Goal: Task Accomplishment & Management: Use online tool/utility

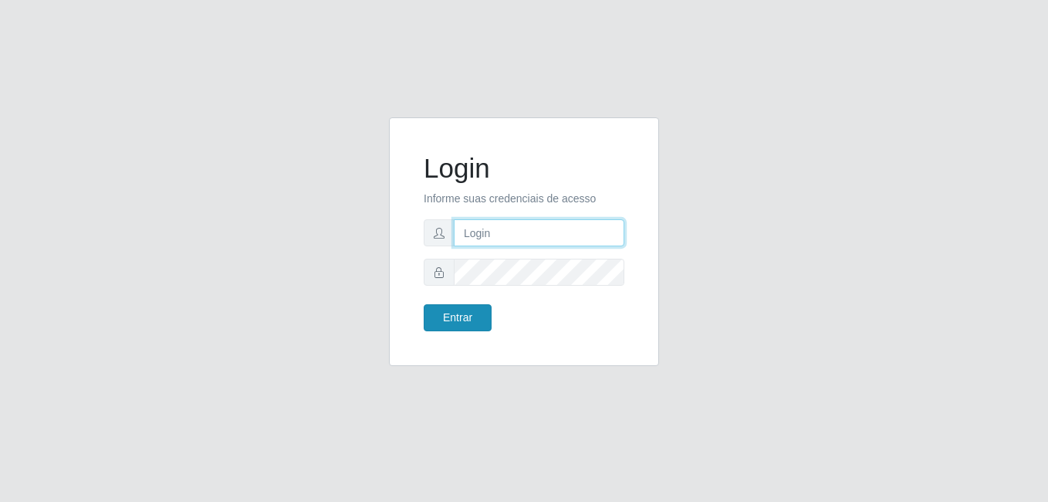
type input "[PERSON_NAME]"
click at [455, 309] on button "Entrar" at bounding box center [458, 317] width 68 height 27
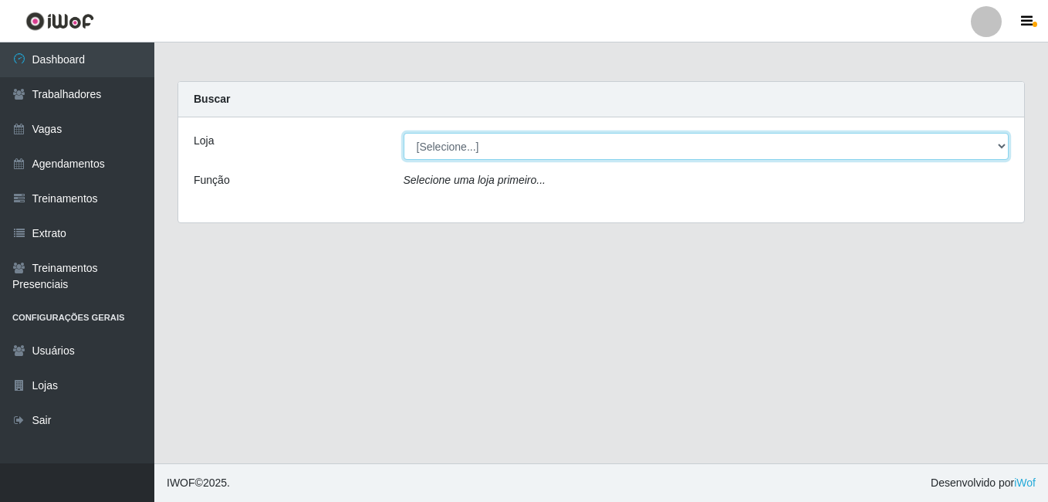
click at [527, 144] on select "[Selecione...] [PERSON_NAME]" at bounding box center [707, 146] width 606 height 27
select select "230"
click at [404, 133] on select "[Selecione...] [PERSON_NAME]" at bounding box center [707, 146] width 606 height 27
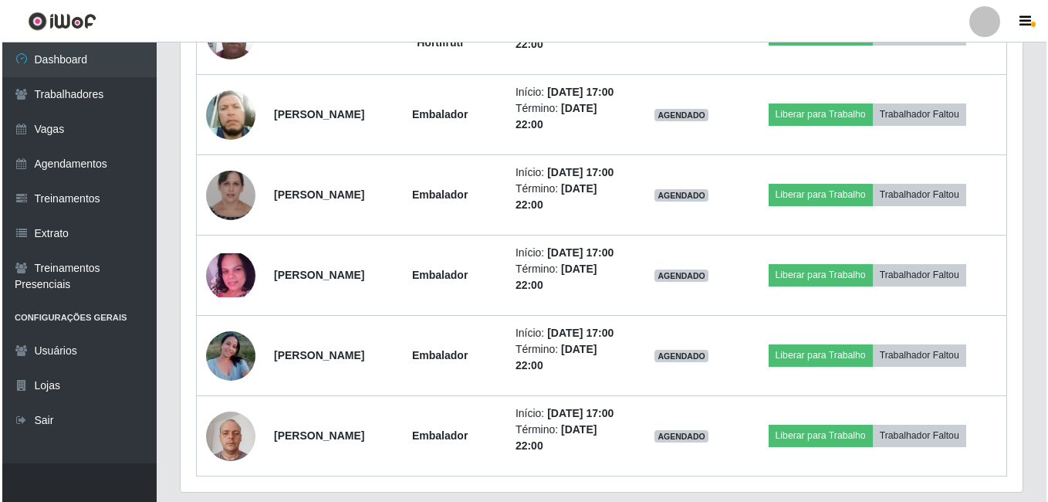
scroll to position [1080, 0]
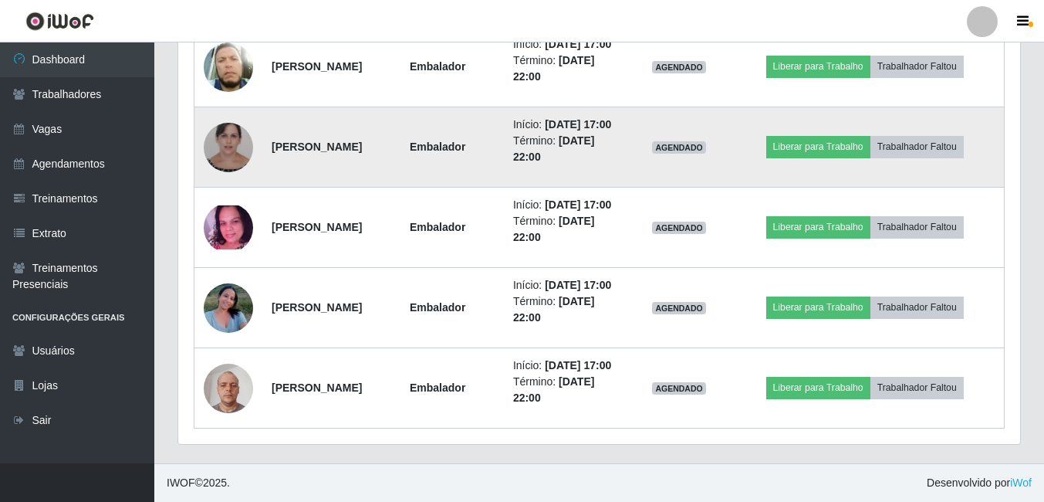
click at [237, 177] on img at bounding box center [228, 147] width 49 height 62
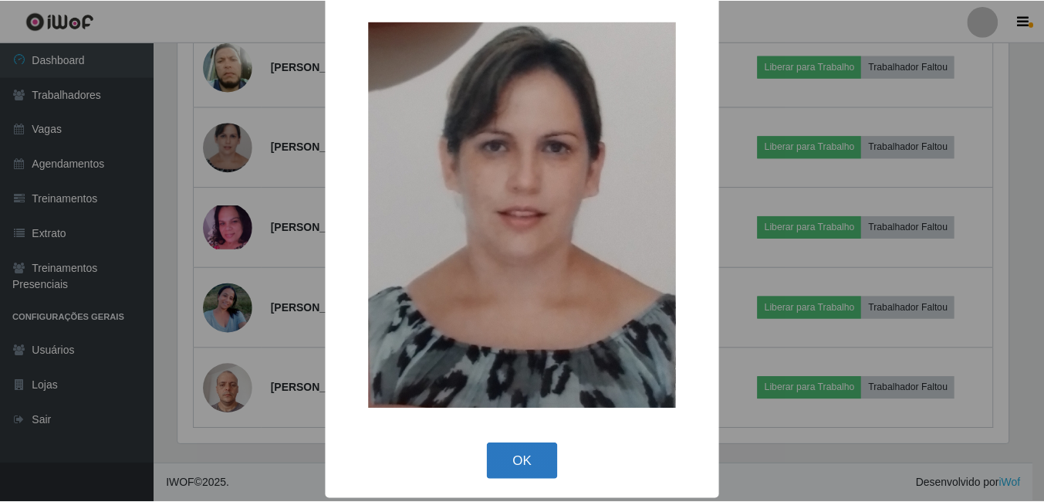
scroll to position [20, 0]
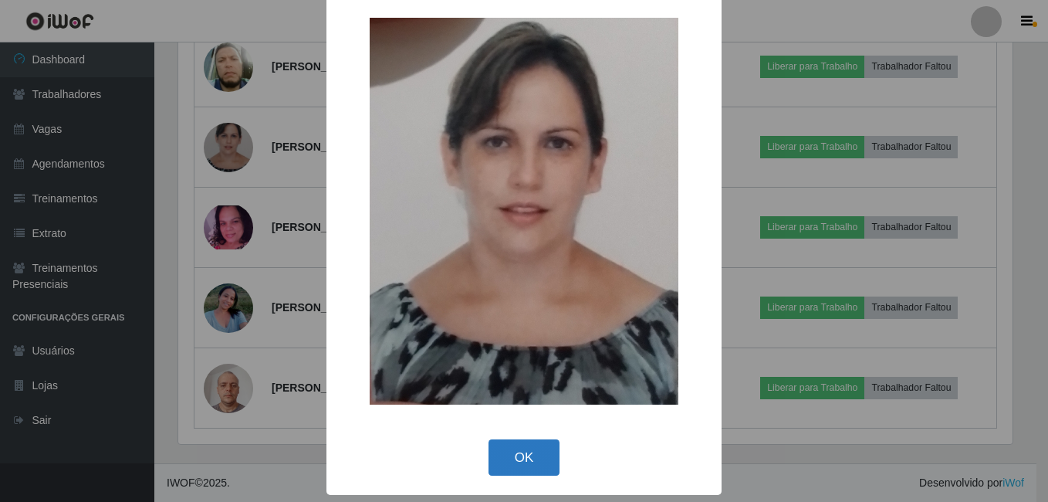
click at [511, 453] on button "OK" at bounding box center [524, 457] width 72 height 36
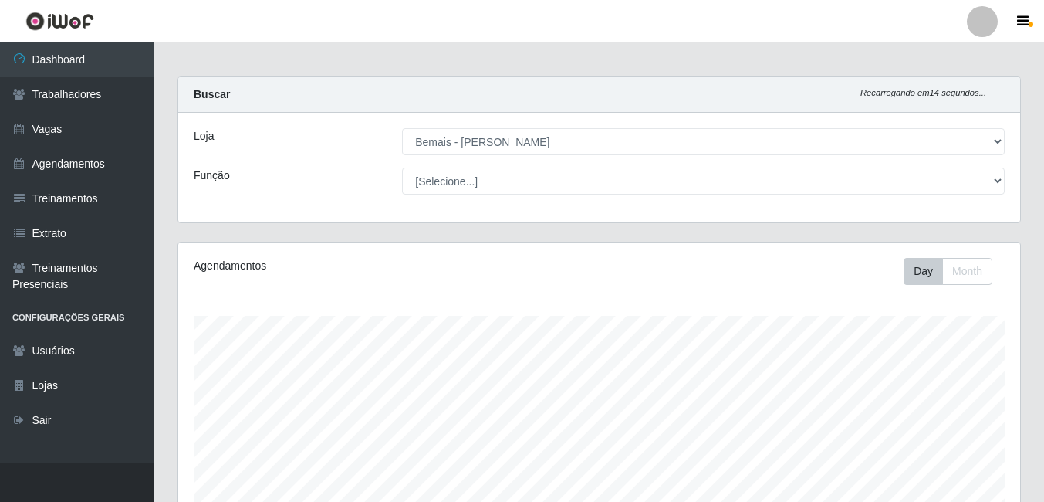
scroll to position [0, 0]
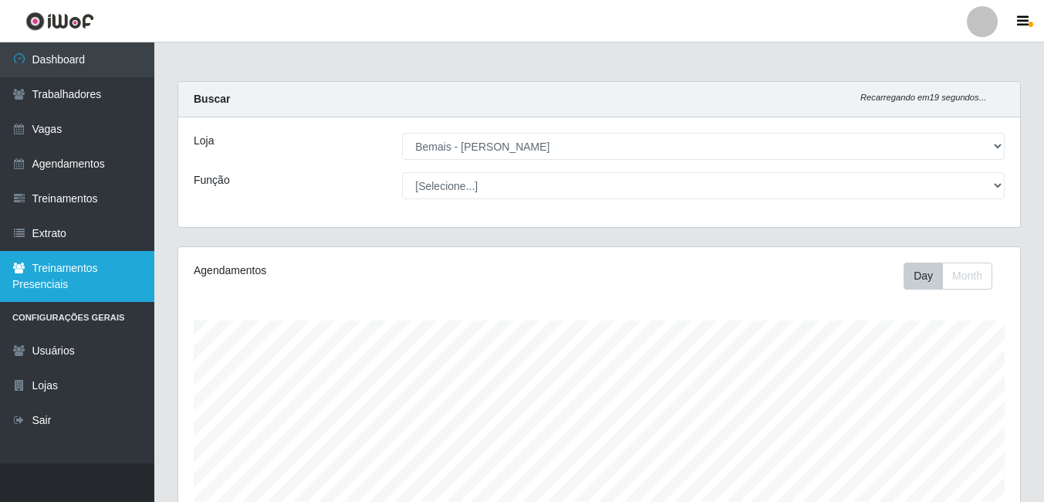
drag, startPoint x: -3, startPoint y: 257, endPoint x: 9, endPoint y: 293, distance: 38.3
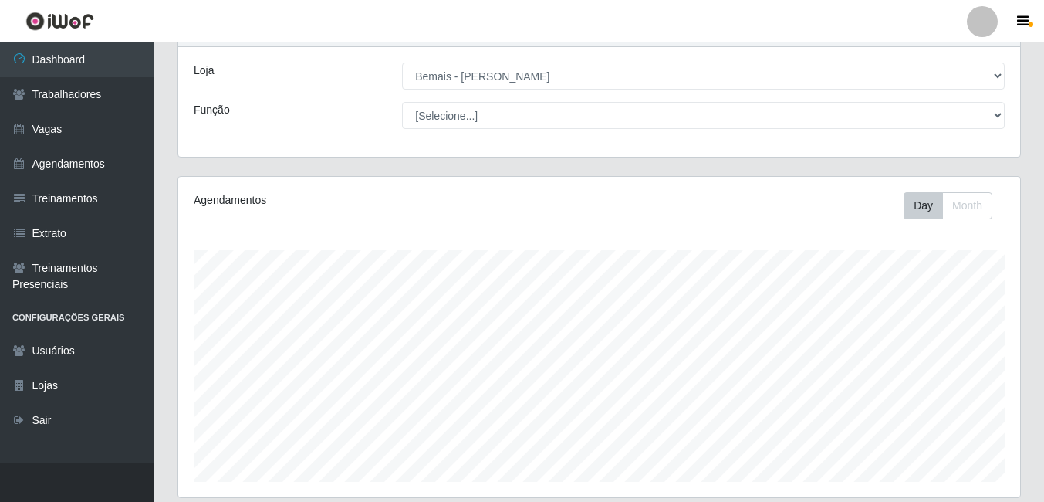
scroll to position [463, 0]
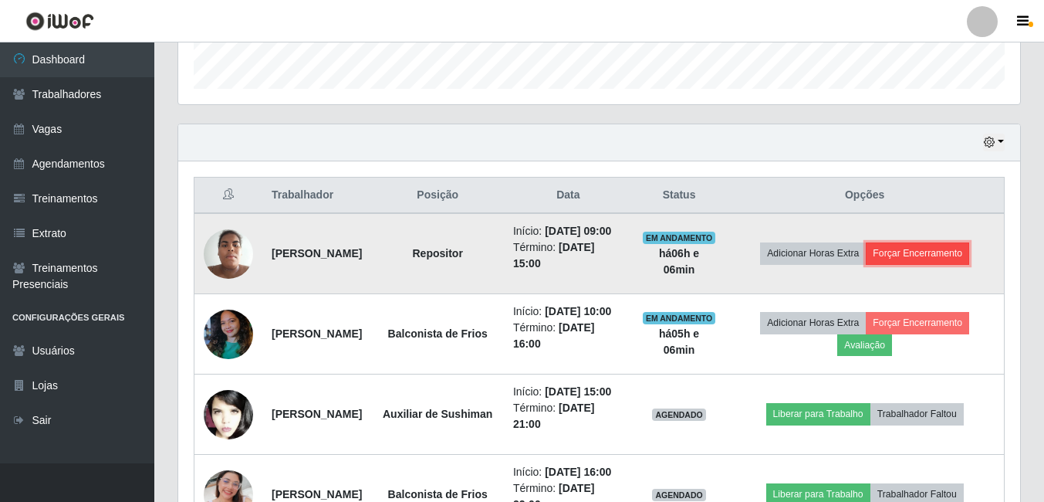
click at [937, 260] on button "Forçar Encerramento" at bounding box center [917, 253] width 103 height 22
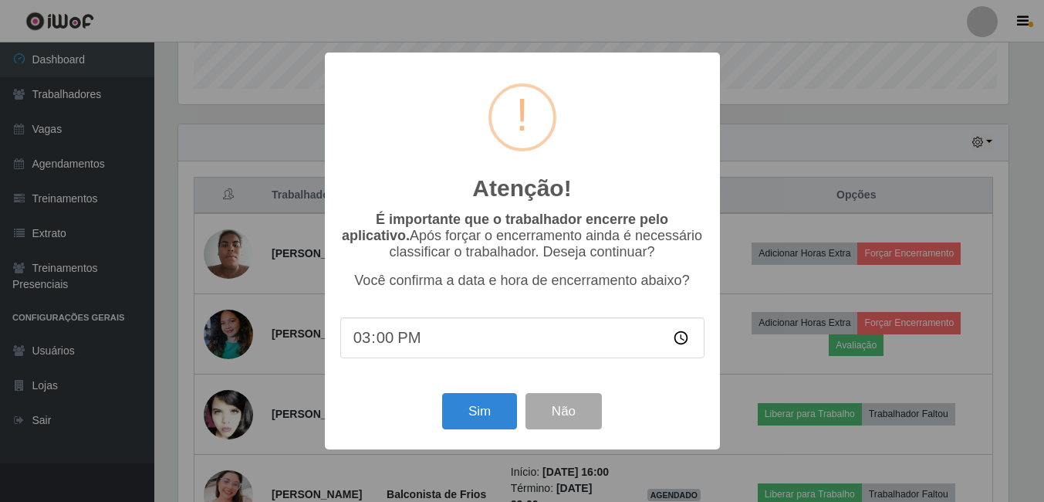
scroll to position [320, 834]
click at [482, 414] on button "Sim" at bounding box center [481, 411] width 75 height 36
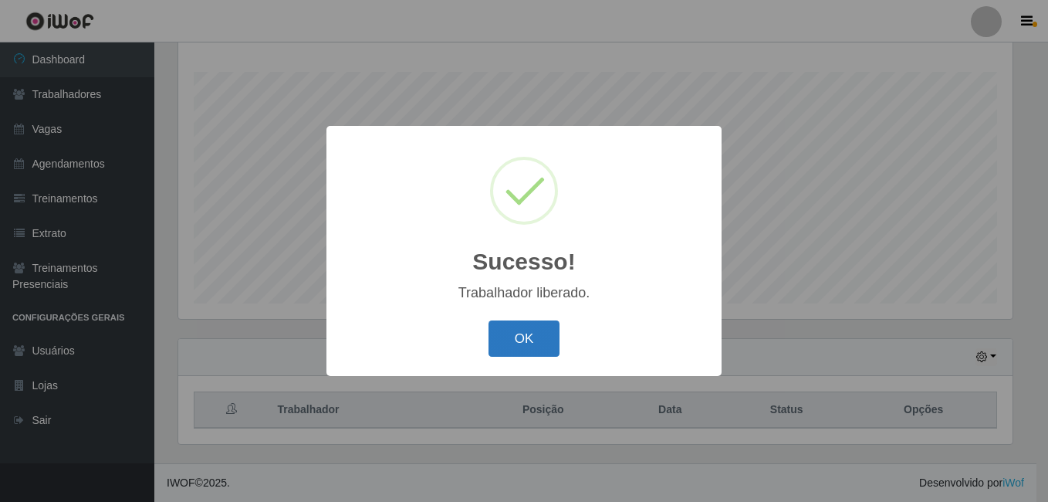
click at [556, 333] on button "OK" at bounding box center [524, 338] width 72 height 36
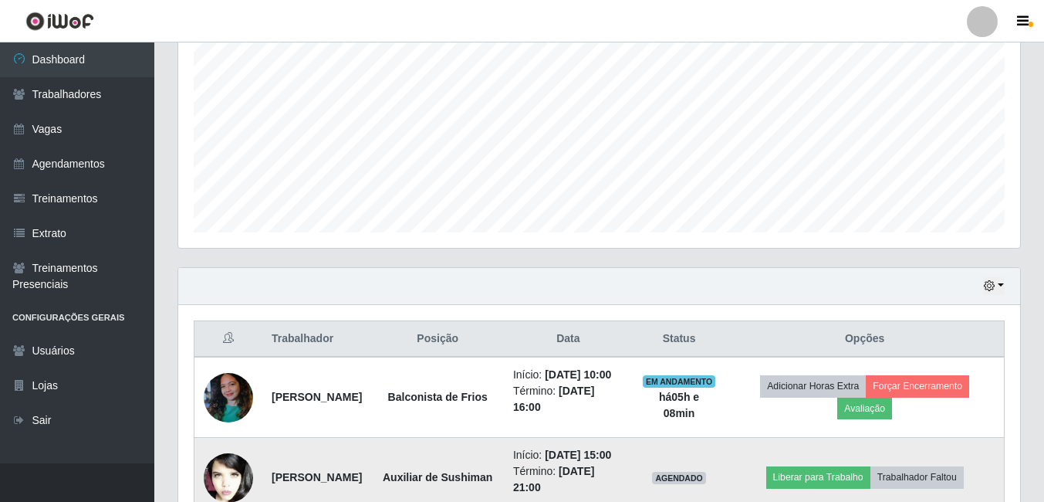
scroll to position [557, 0]
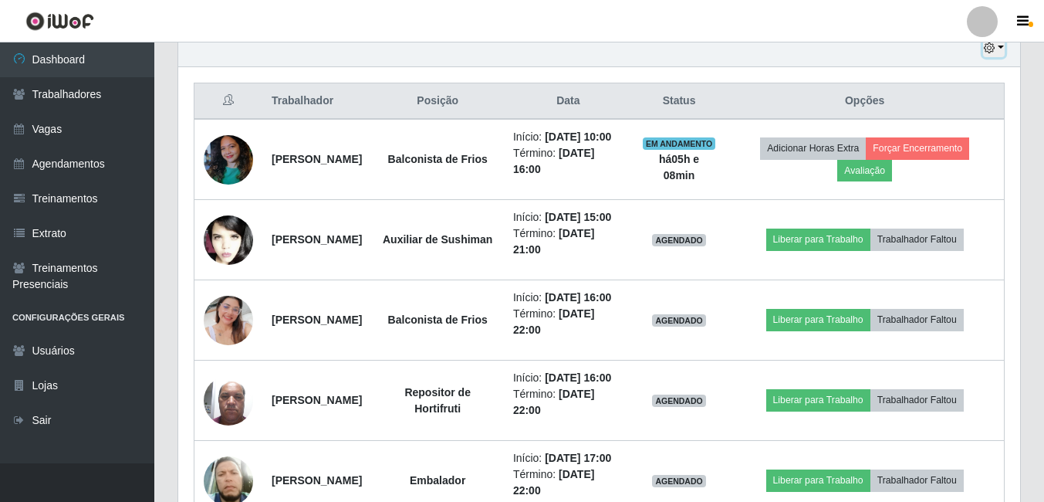
click at [994, 52] on icon "button" at bounding box center [989, 47] width 11 height 11
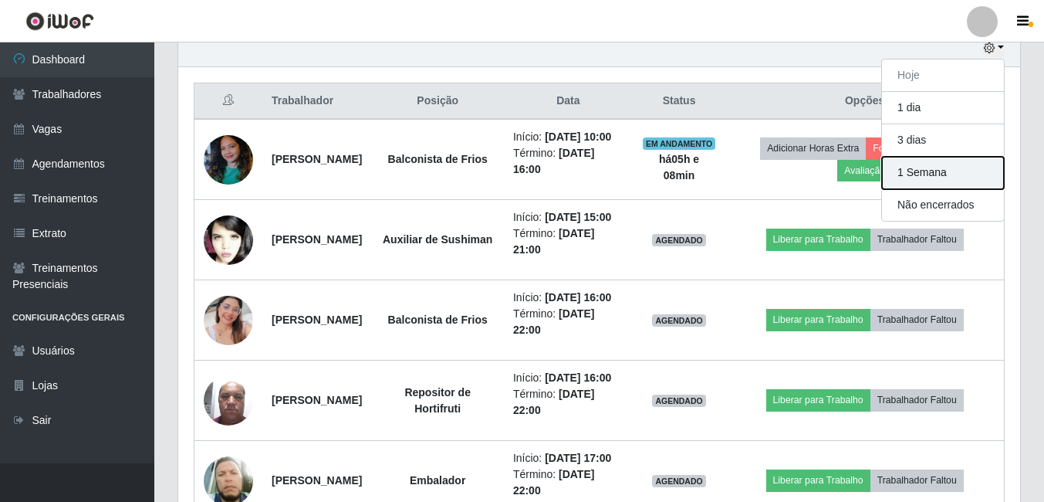
click at [929, 165] on button "1 Semana" at bounding box center [943, 173] width 122 height 32
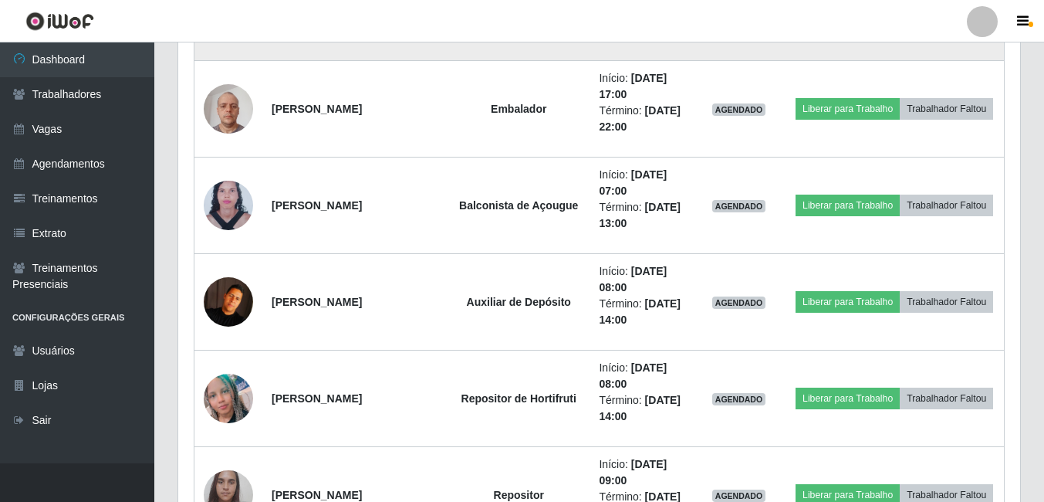
scroll to position [1406, 0]
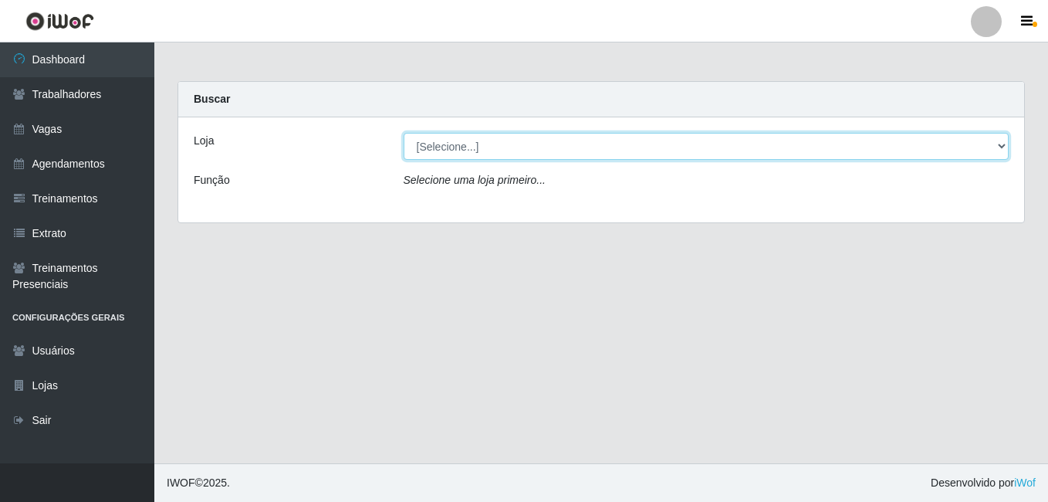
click at [590, 151] on select "[Selecione...] [PERSON_NAME]" at bounding box center [707, 146] width 606 height 27
click at [573, 150] on select "[Selecione...] [PERSON_NAME]" at bounding box center [707, 146] width 606 height 27
select select "230"
click at [404, 133] on select "[Selecione...] [PERSON_NAME]" at bounding box center [707, 146] width 606 height 27
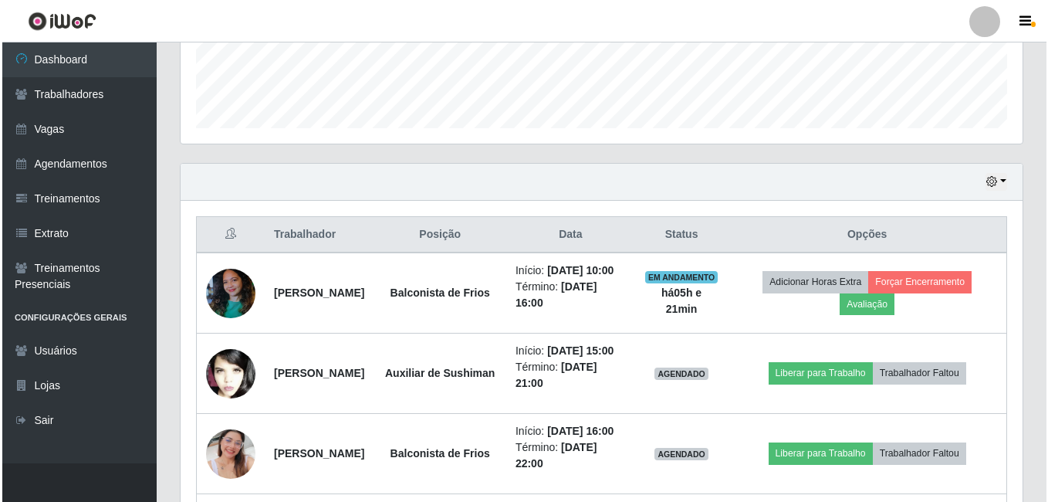
scroll to position [463, 0]
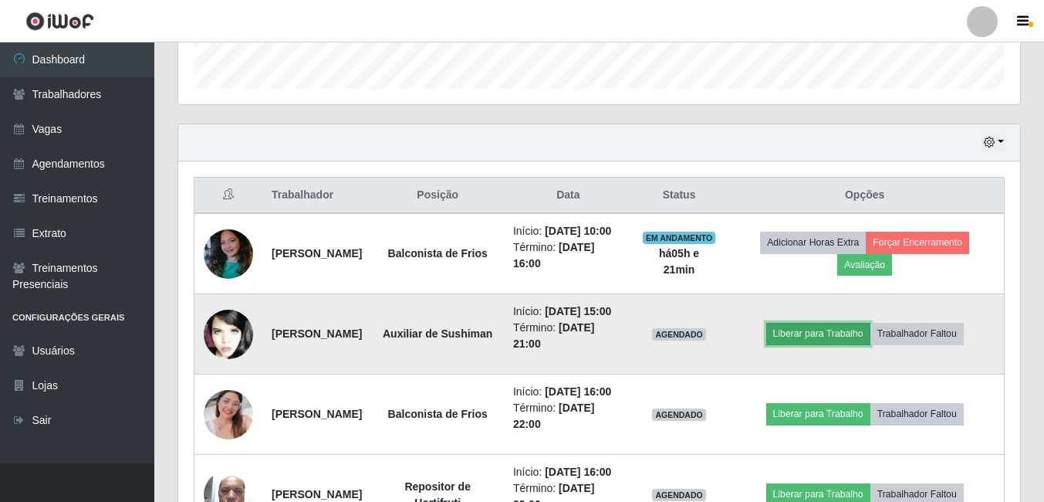
click at [801, 344] on button "Liberar para Trabalho" at bounding box center [818, 334] width 104 height 22
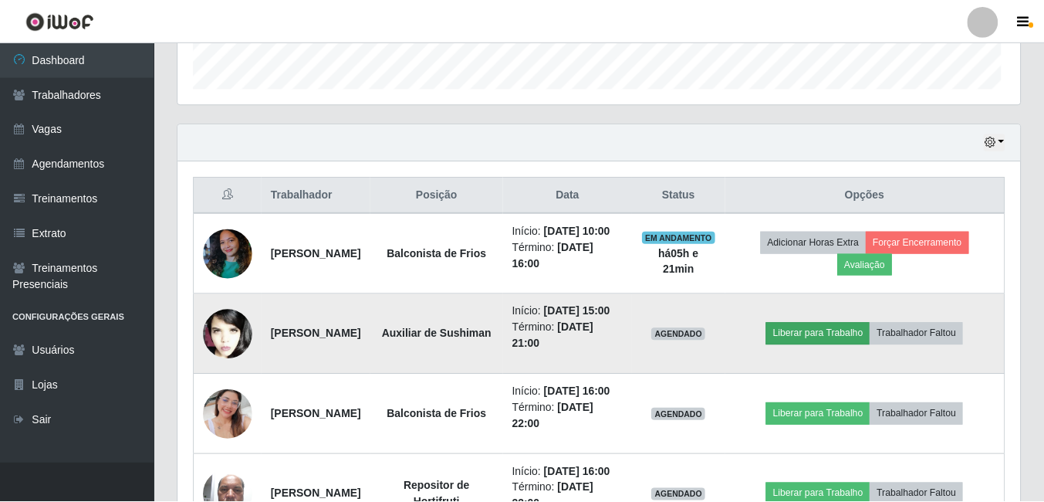
scroll to position [320, 834]
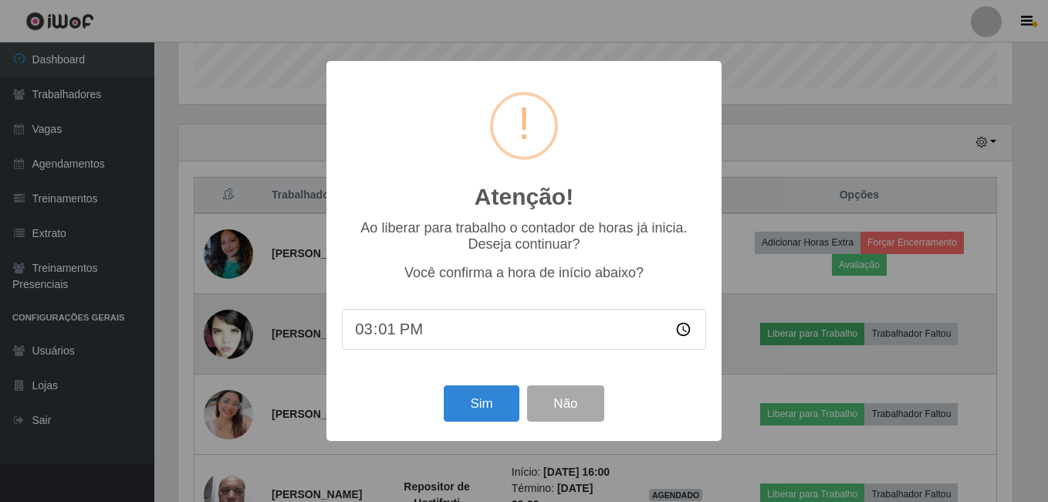
type input "15:18"
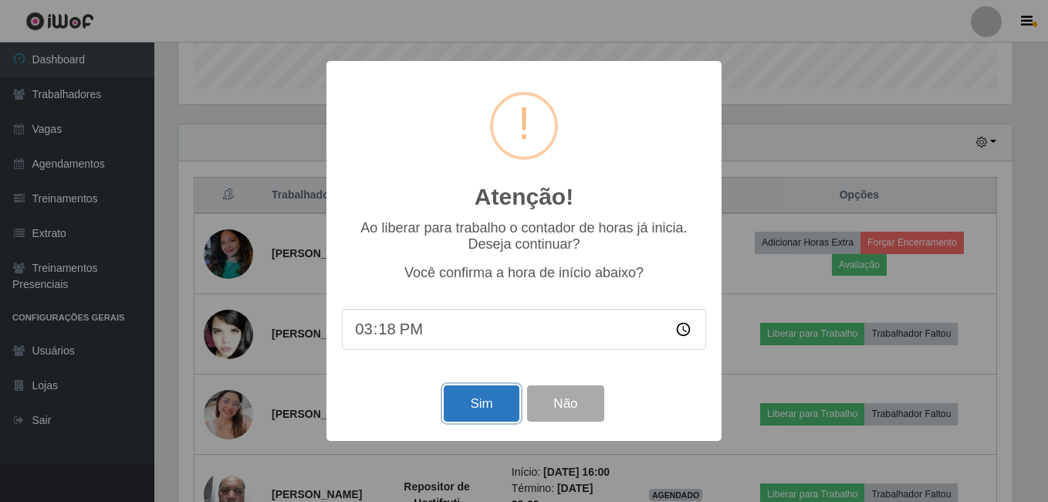
click at [500, 394] on button "Sim" at bounding box center [481, 403] width 75 height 36
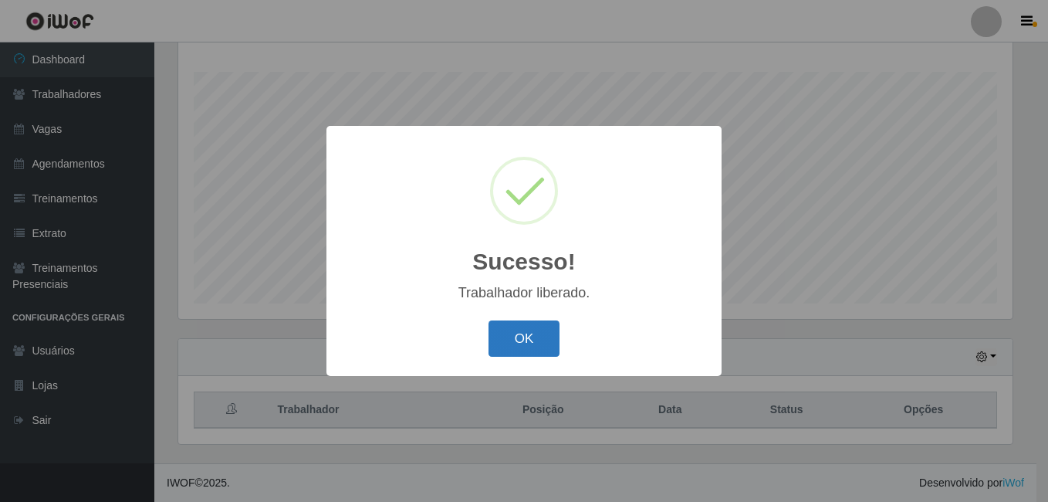
click at [535, 335] on button "OK" at bounding box center [524, 338] width 72 height 36
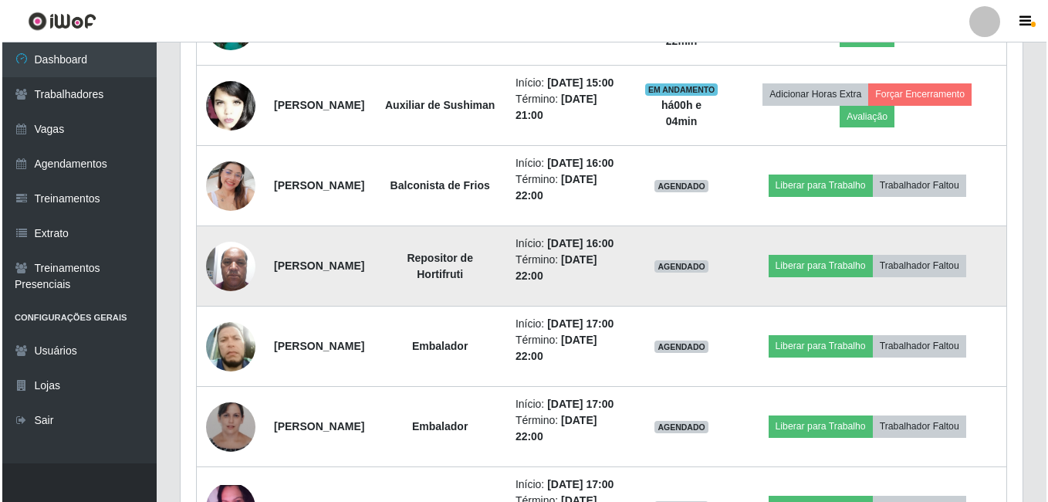
scroll to position [712, 0]
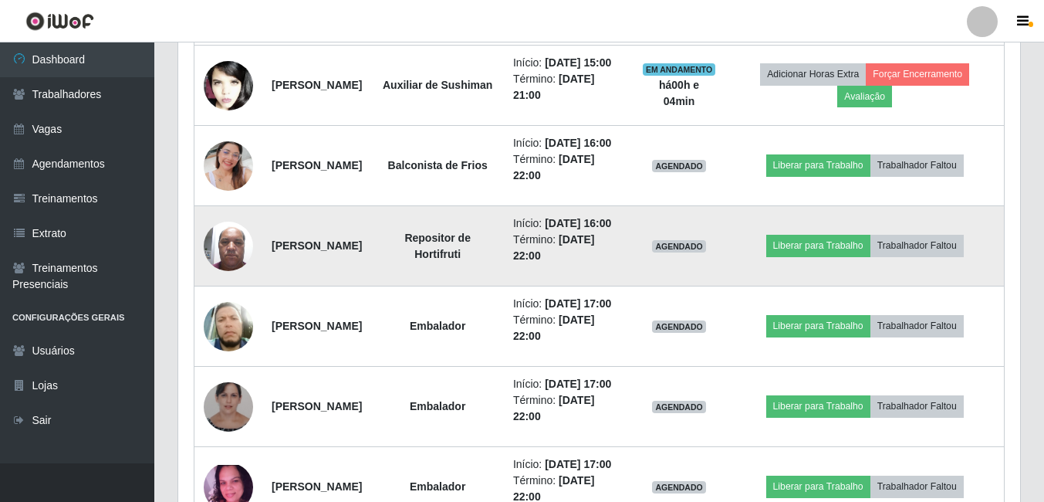
click at [228, 279] on img at bounding box center [228, 246] width 49 height 66
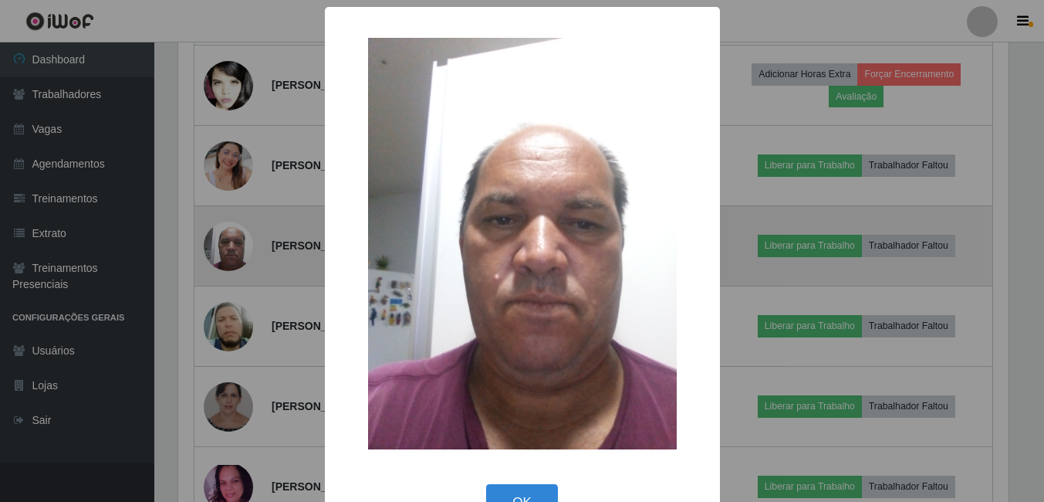
scroll to position [320, 834]
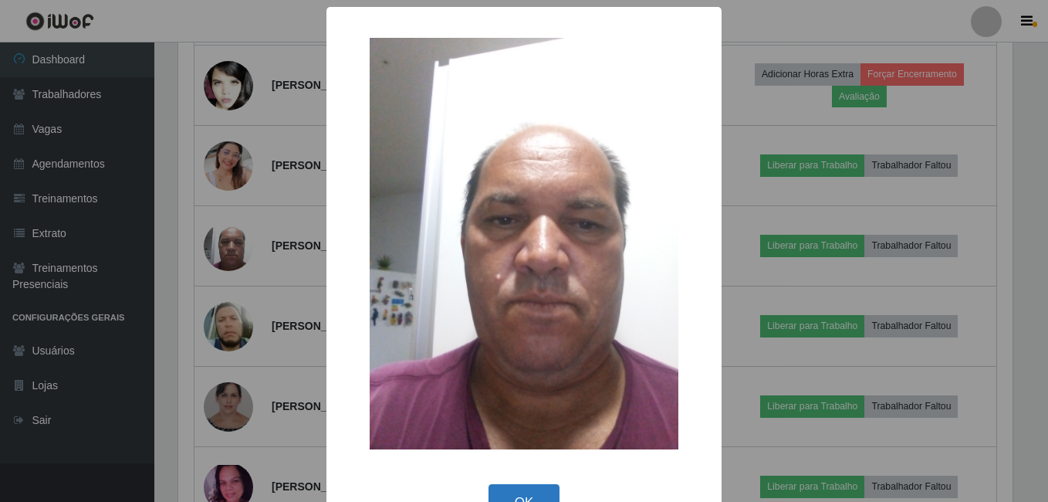
click at [508, 484] on button "OK" at bounding box center [524, 502] width 72 height 36
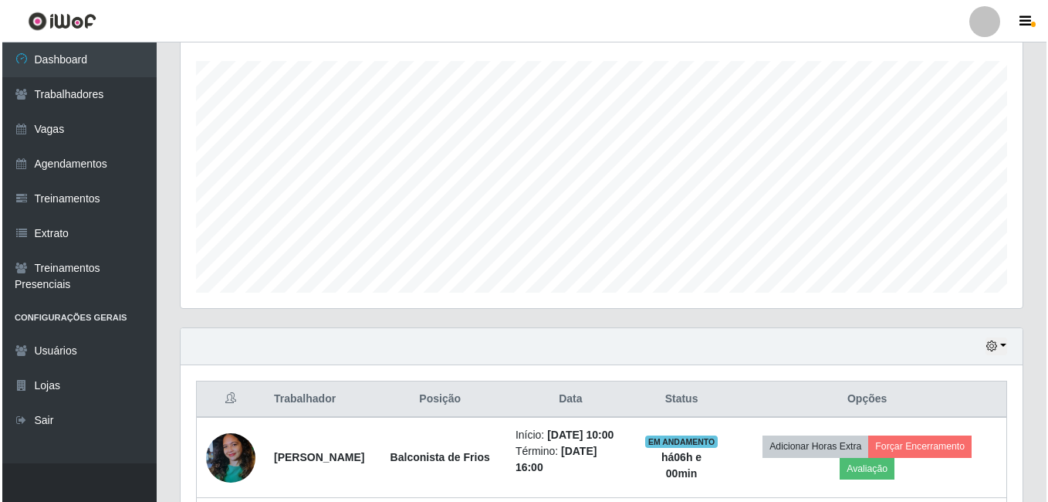
scroll to position [386, 0]
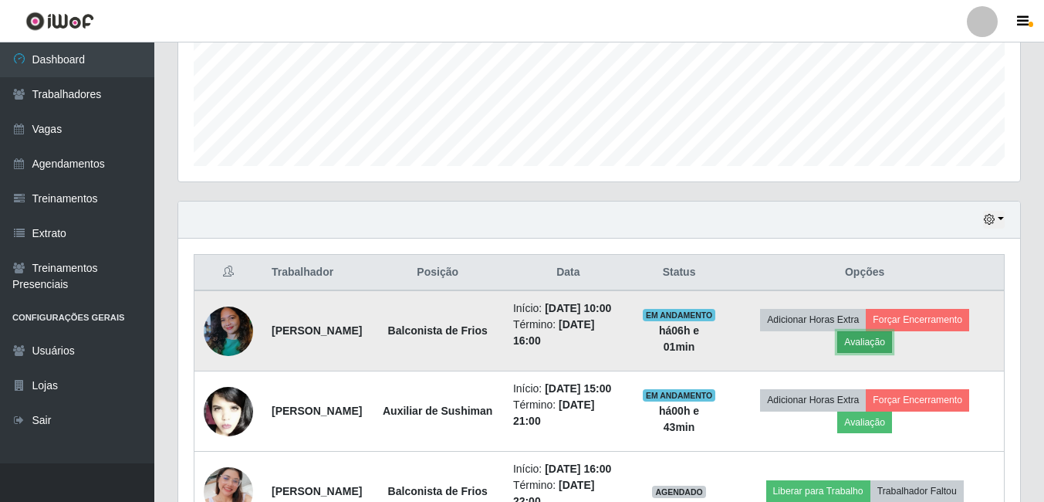
click at [892, 349] on button "Avaliação" at bounding box center [864, 342] width 55 height 22
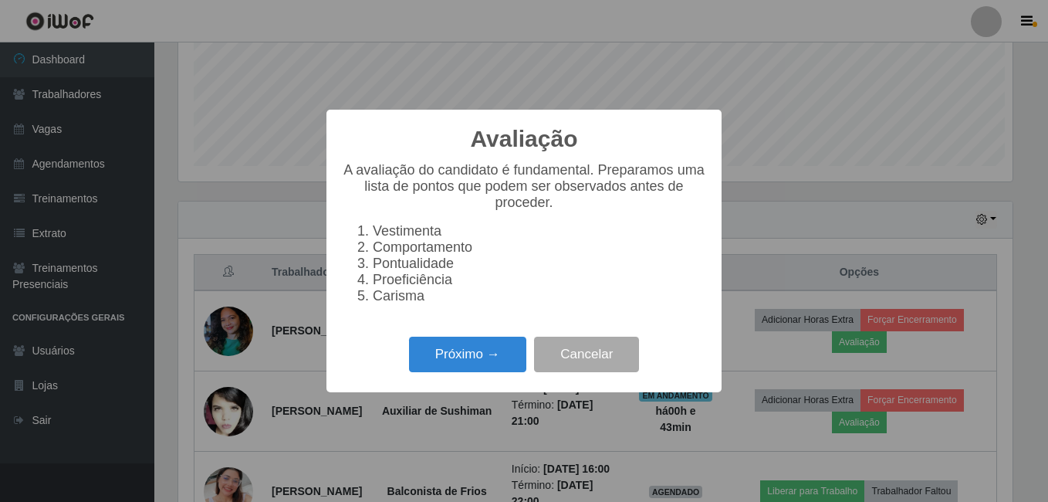
scroll to position [320, 834]
click at [451, 373] on button "Próximo →" at bounding box center [467, 354] width 117 height 36
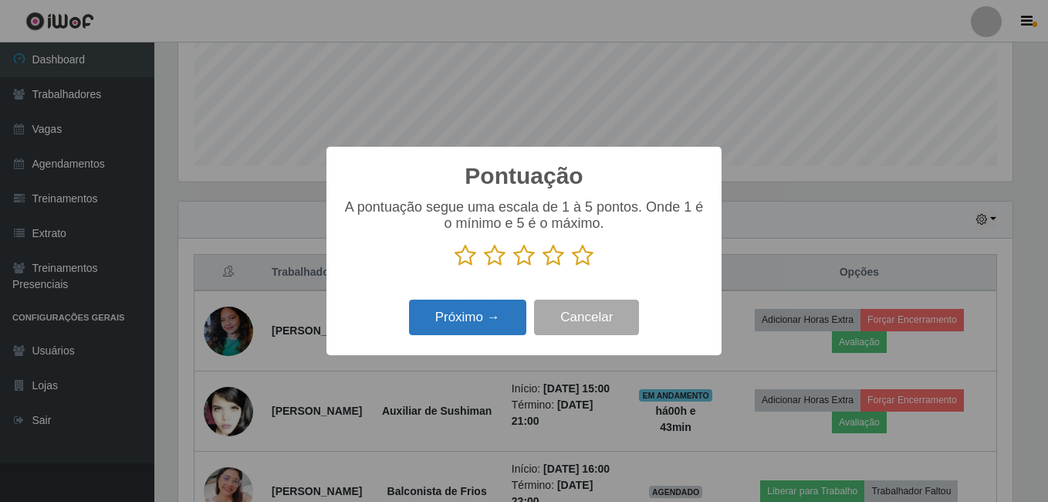
scroll to position [771398, 770884]
click at [587, 260] on icon at bounding box center [583, 255] width 22 height 23
click at [572, 267] on input "radio" at bounding box center [572, 267] width 0 height 0
click at [472, 313] on button "Próximo →" at bounding box center [467, 317] width 117 height 36
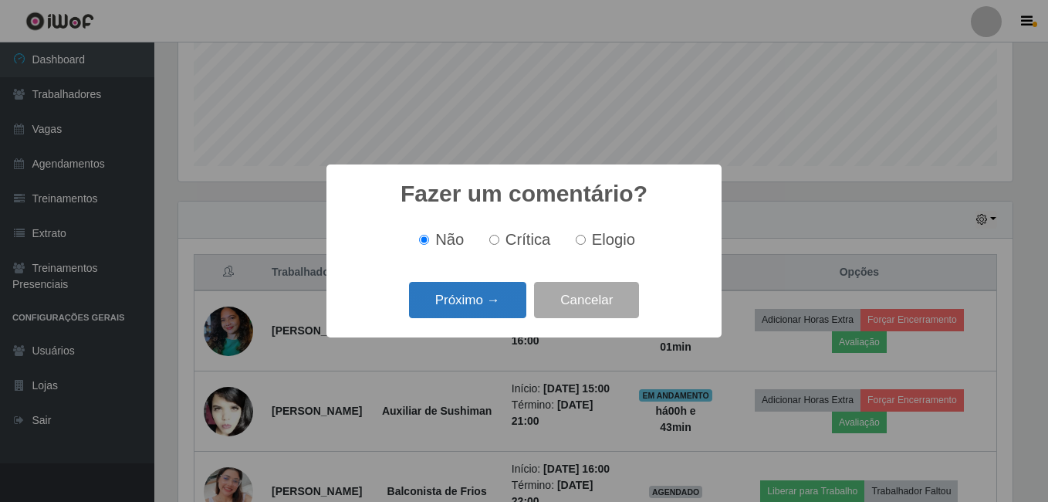
click at [465, 296] on button "Próximo →" at bounding box center [467, 300] width 117 height 36
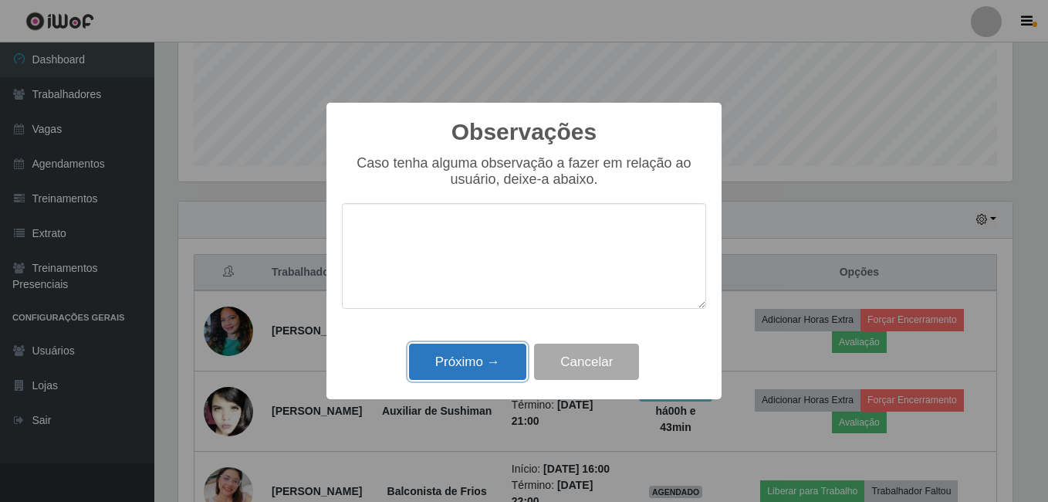
click at [462, 359] on button "Próximo →" at bounding box center [467, 361] width 117 height 36
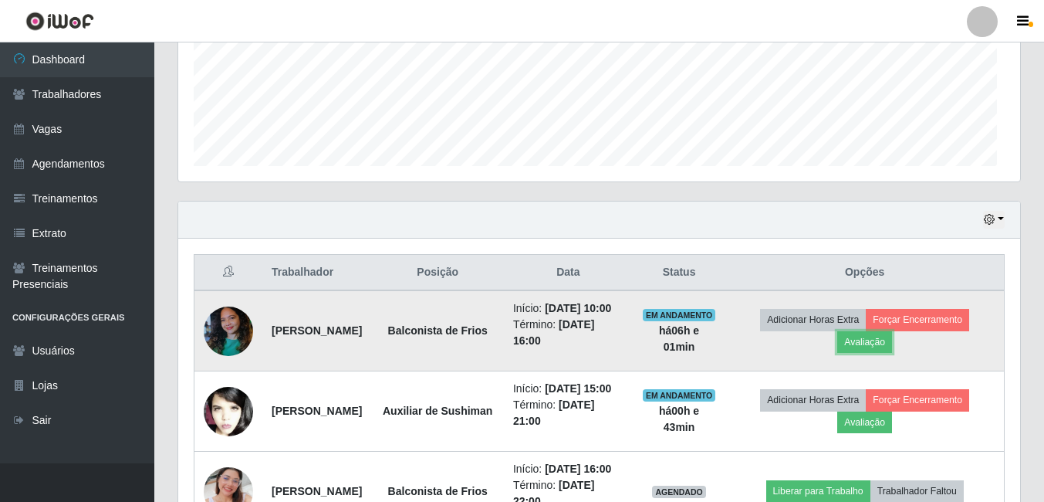
scroll to position [320, 842]
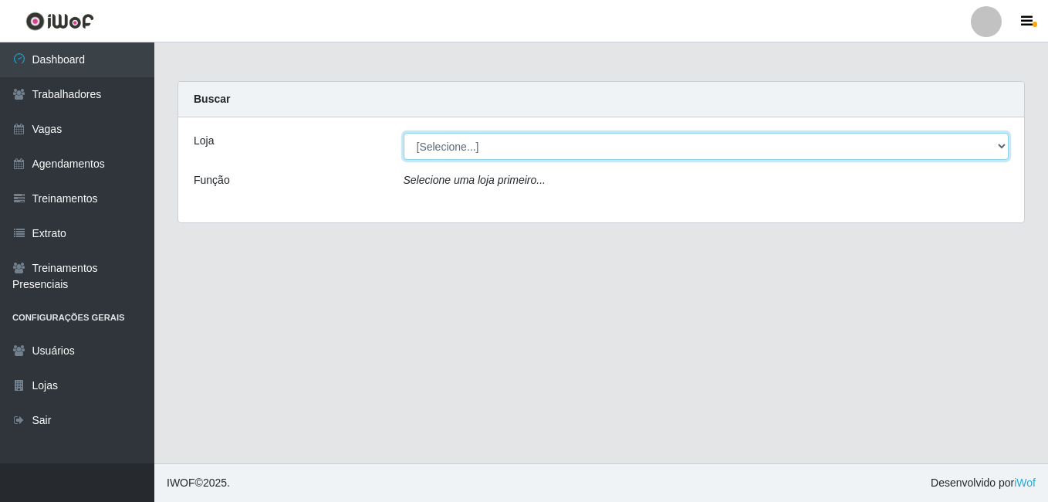
drag, startPoint x: 465, startPoint y: 140, endPoint x: 470, endPoint y: 152, distance: 12.8
click at [465, 142] on select "[Selecione...] [PERSON_NAME]" at bounding box center [707, 146] width 606 height 27
select select "230"
click at [404, 133] on select "[Selecione...] [PERSON_NAME]" at bounding box center [707, 146] width 606 height 27
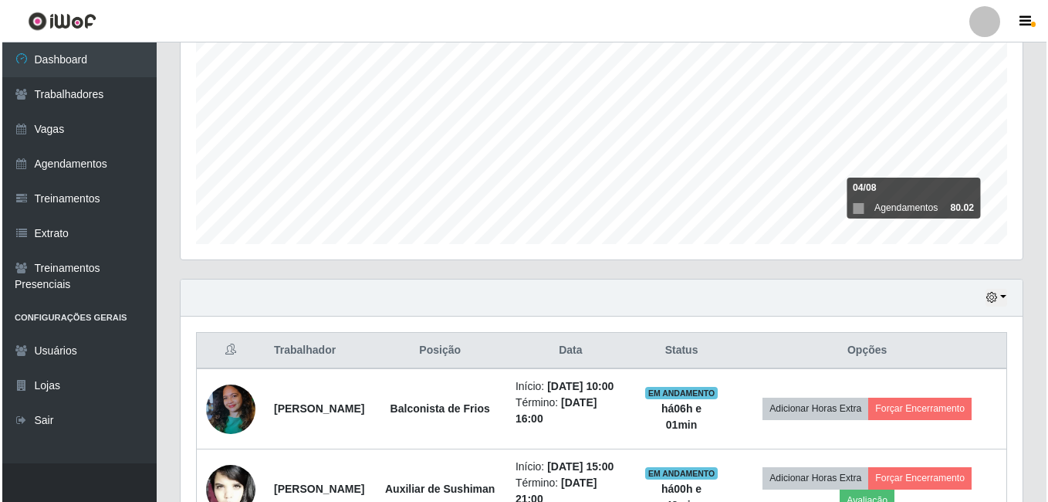
scroll to position [309, 0]
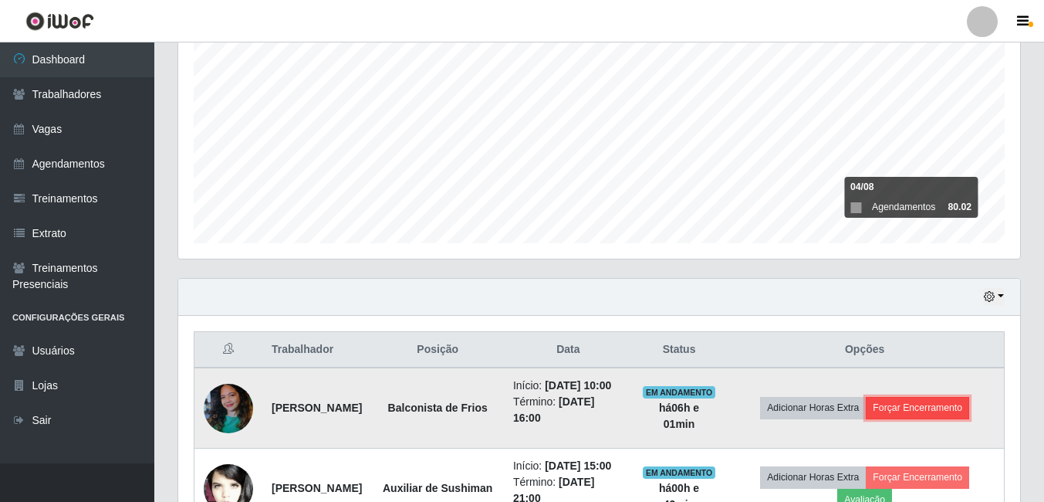
click at [934, 418] on button "Forçar Encerramento" at bounding box center [917, 408] width 103 height 22
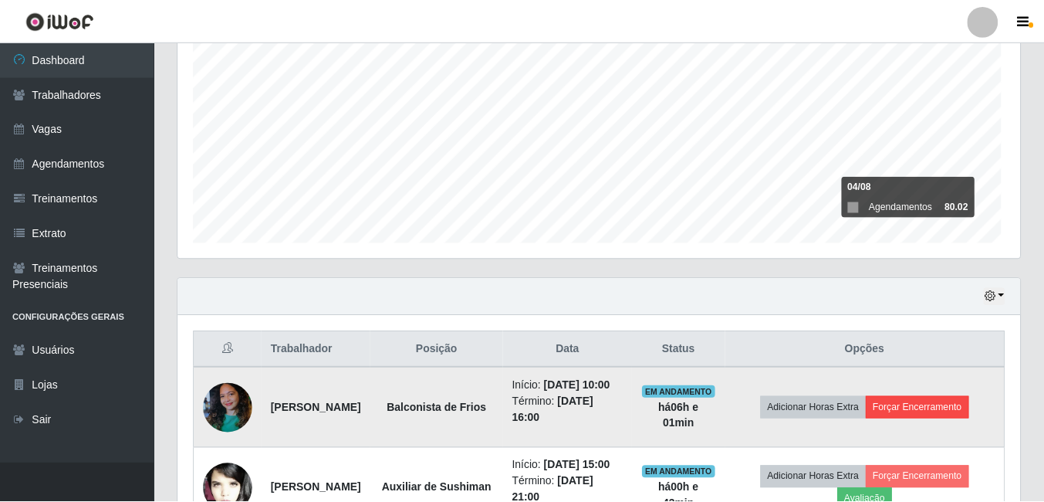
scroll to position [320, 834]
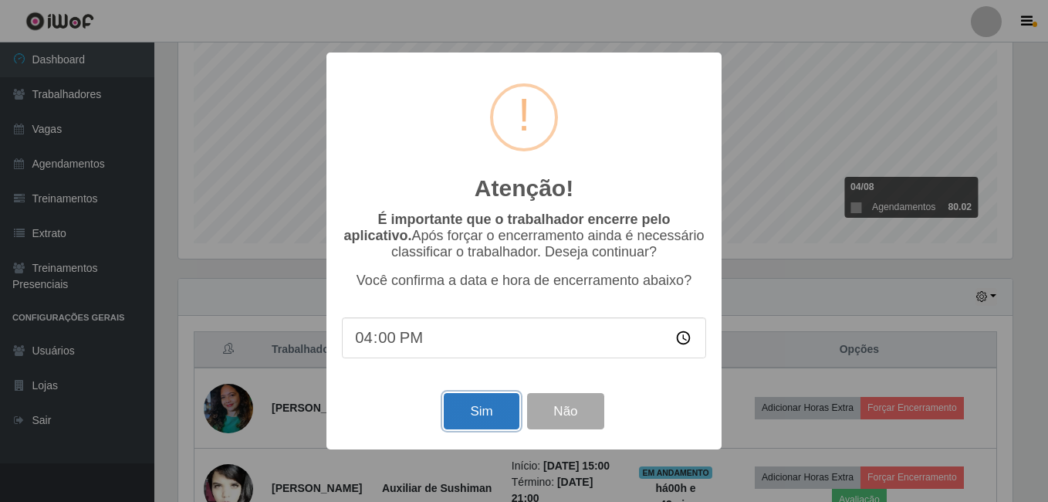
click at [477, 422] on button "Sim" at bounding box center [481, 411] width 75 height 36
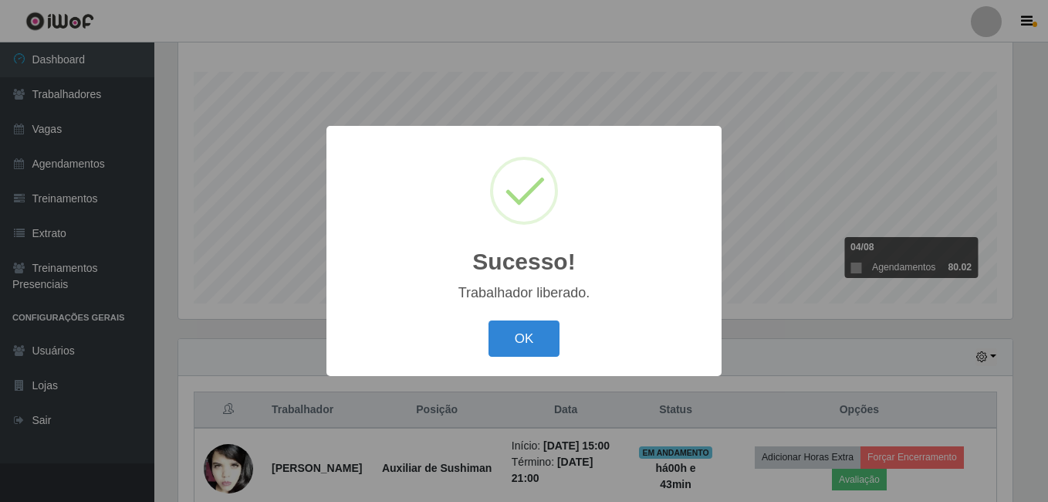
drag, startPoint x: 533, startPoint y: 336, endPoint x: 581, endPoint y: 326, distance: 48.9
click at [532, 335] on button "OK" at bounding box center [524, 338] width 72 height 36
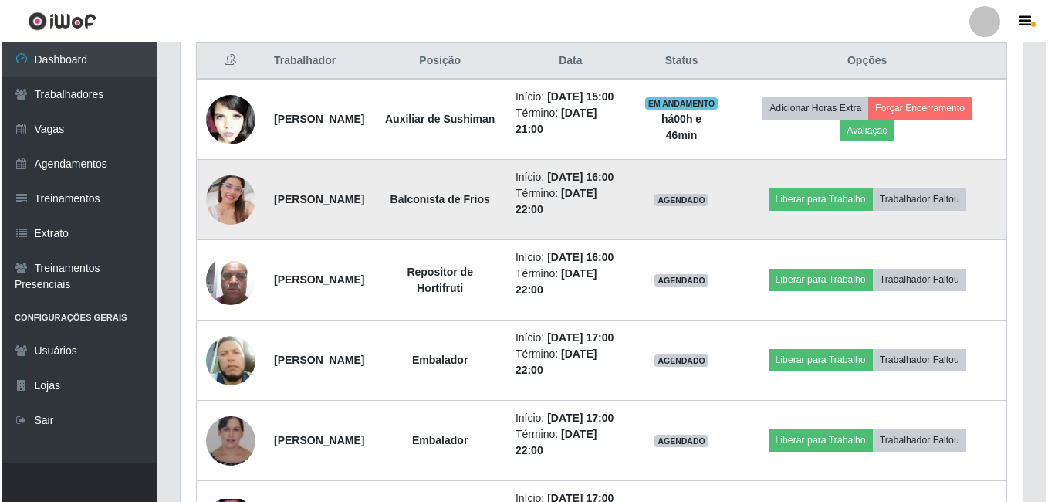
scroll to position [634, 0]
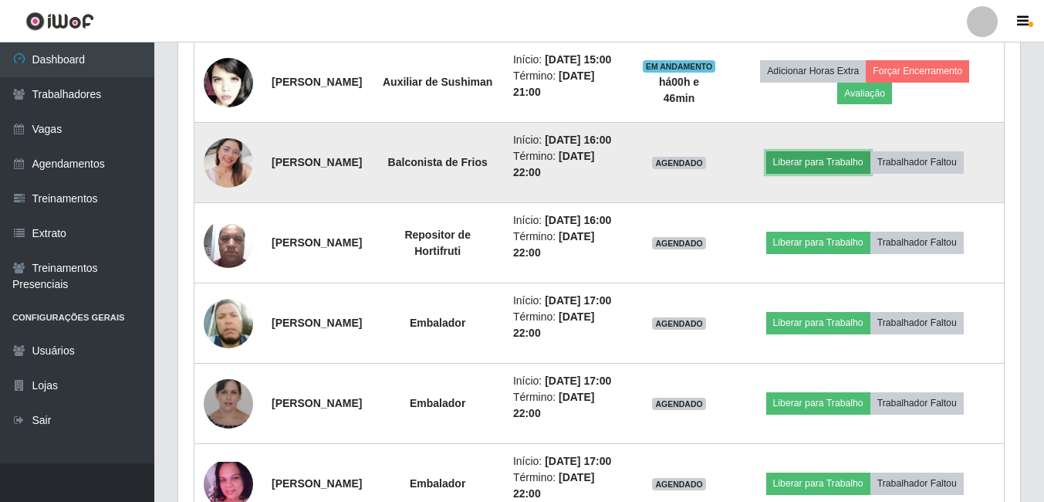
click at [833, 173] on button "Liberar para Trabalho" at bounding box center [818, 162] width 104 height 22
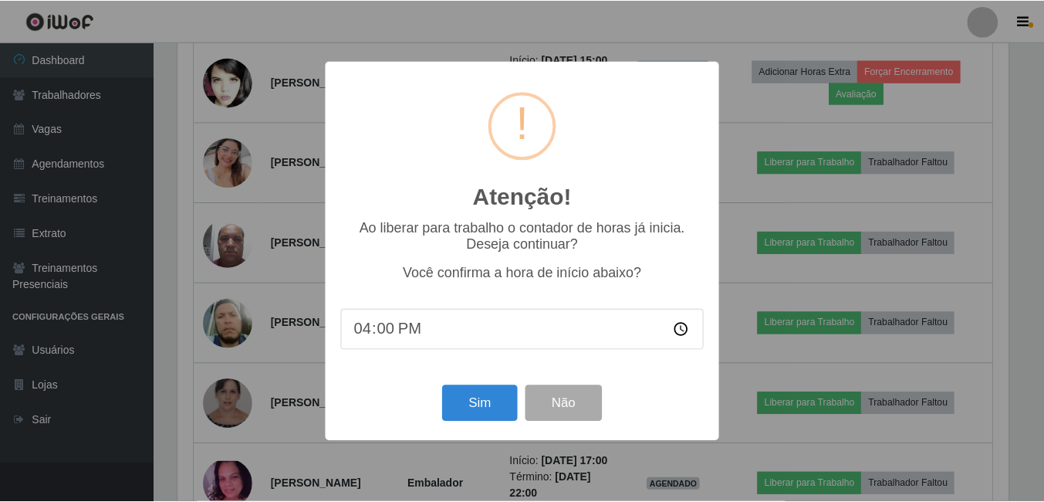
scroll to position [320, 834]
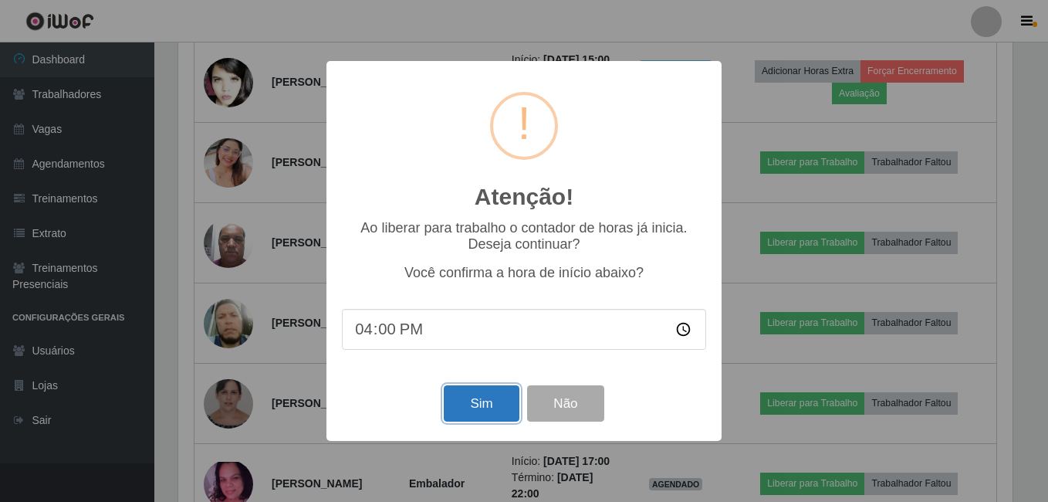
click at [495, 411] on button "Sim" at bounding box center [481, 403] width 75 height 36
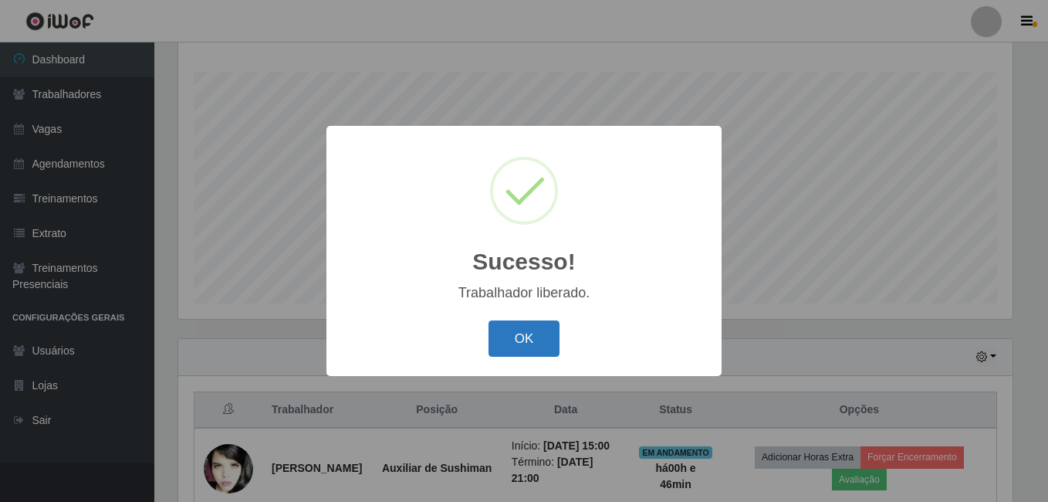
click at [515, 343] on button "OK" at bounding box center [524, 338] width 72 height 36
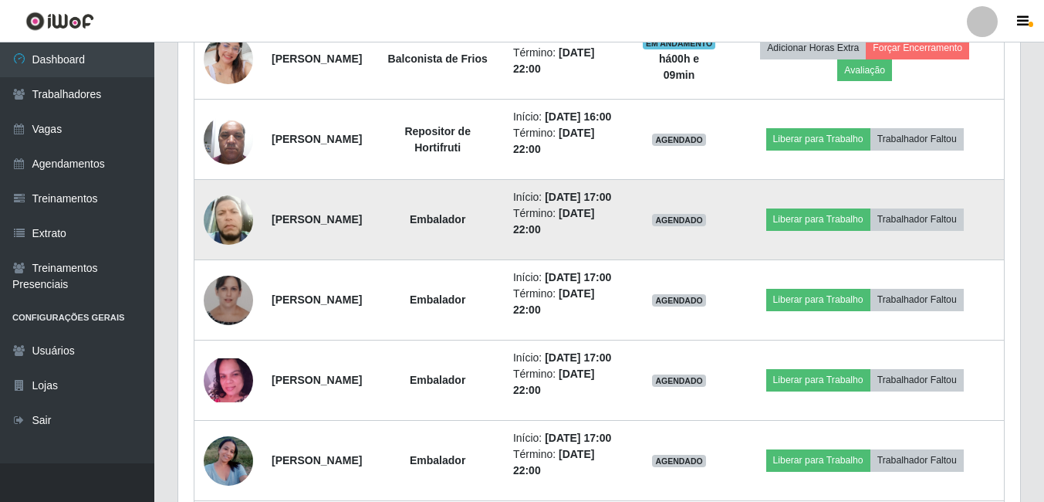
scroll to position [712, 0]
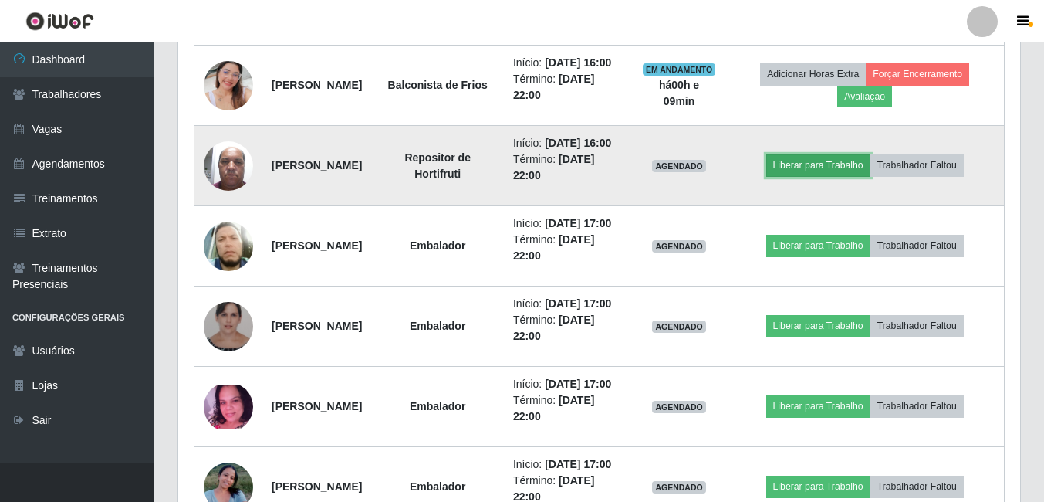
click at [853, 176] on button "Liberar para Trabalho" at bounding box center [818, 165] width 104 height 22
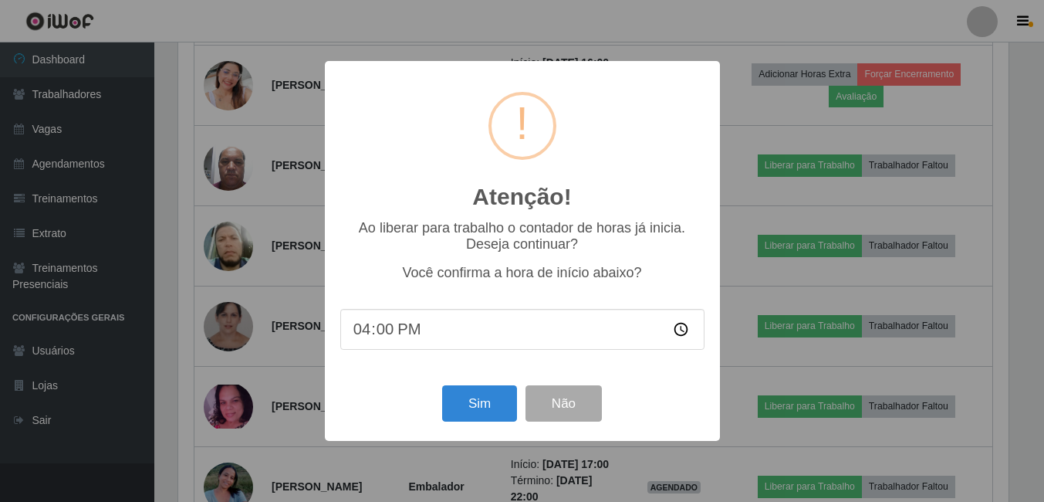
scroll to position [320, 834]
click at [478, 411] on button "Sim" at bounding box center [481, 403] width 75 height 36
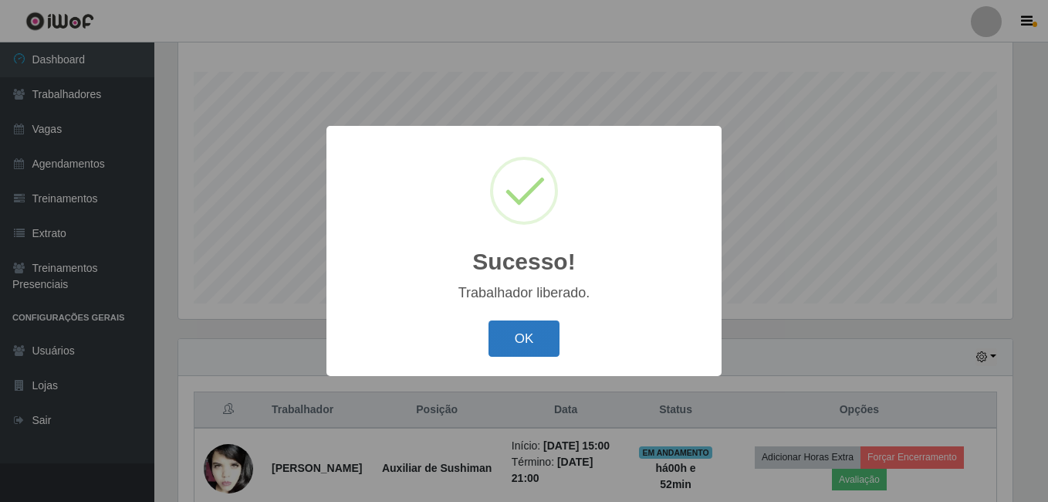
click at [535, 326] on button "OK" at bounding box center [524, 338] width 72 height 36
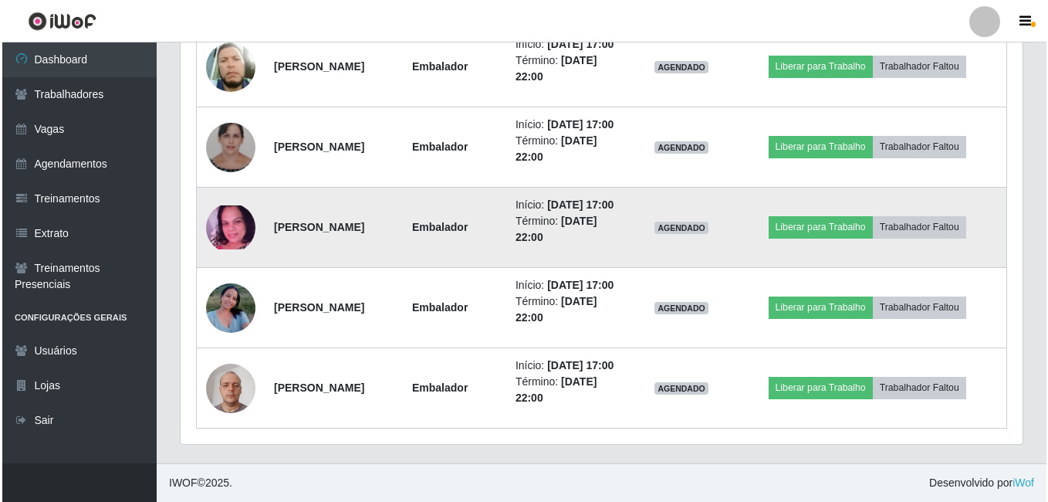
scroll to position [1020, 0]
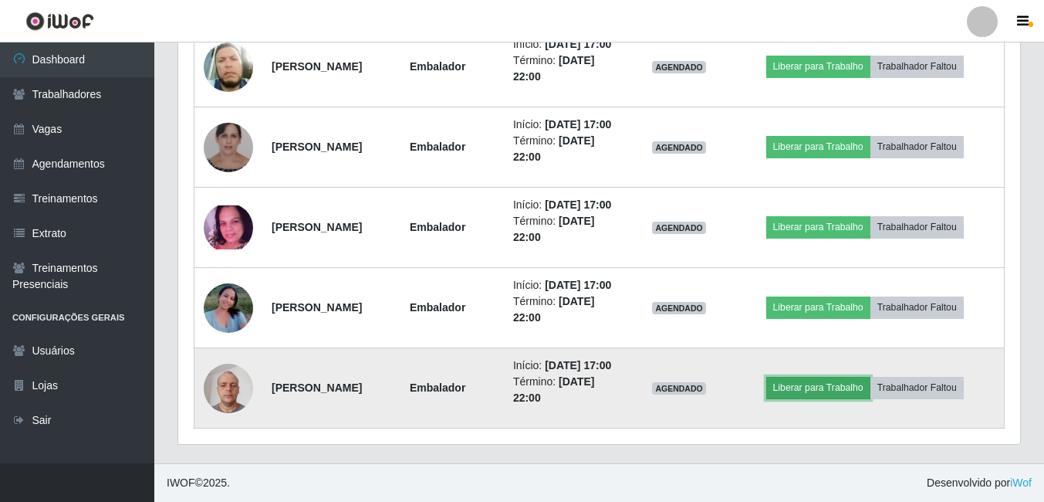
click at [818, 385] on button "Liberar para Trabalho" at bounding box center [818, 388] width 104 height 22
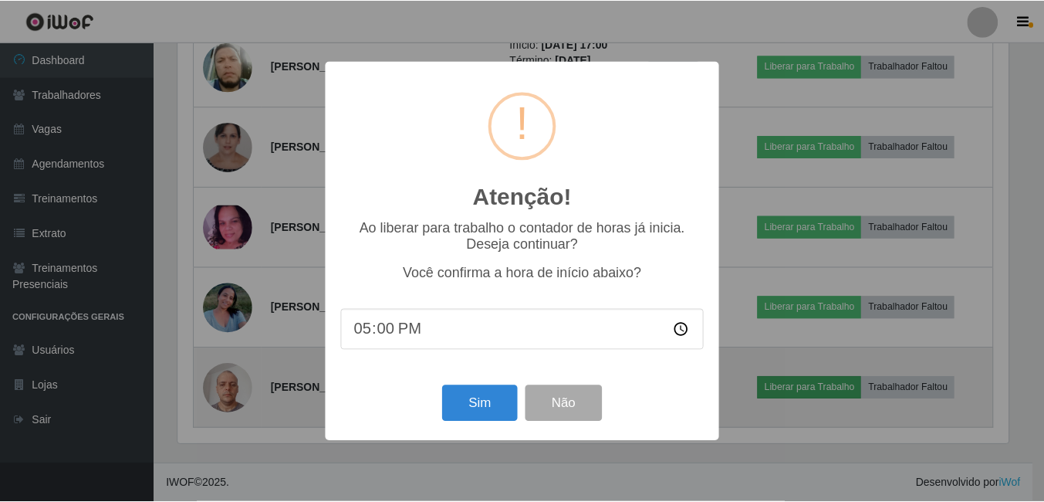
scroll to position [320, 834]
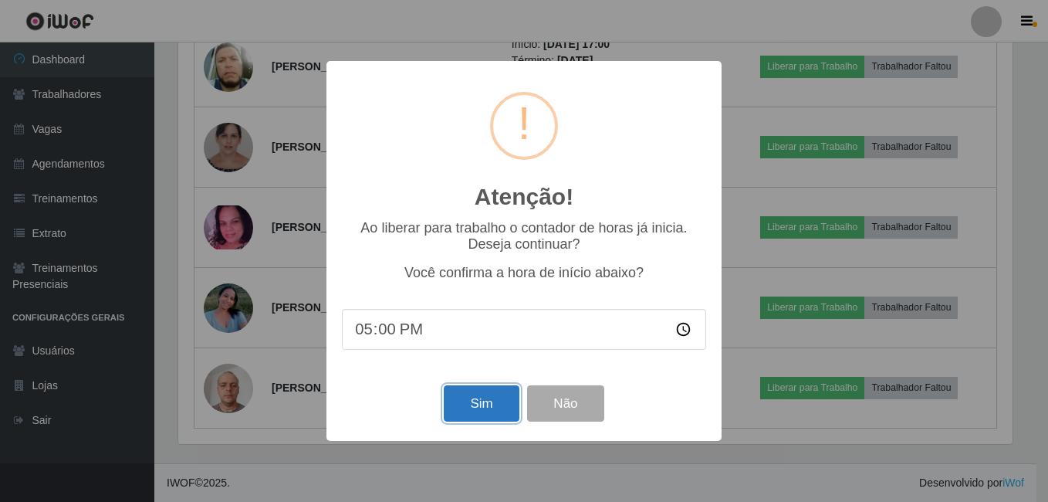
click at [463, 407] on button "Sim" at bounding box center [481, 403] width 75 height 36
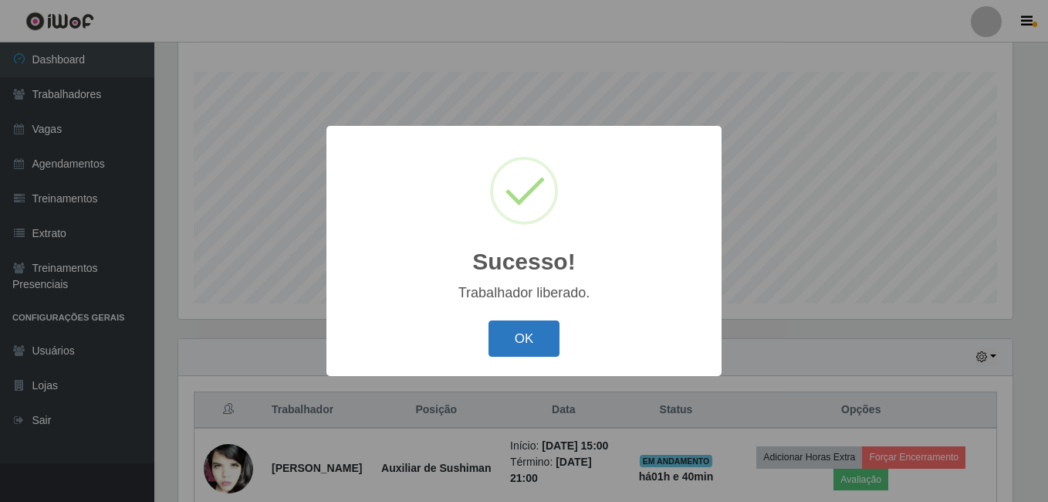
click at [536, 354] on button "OK" at bounding box center [524, 338] width 72 height 36
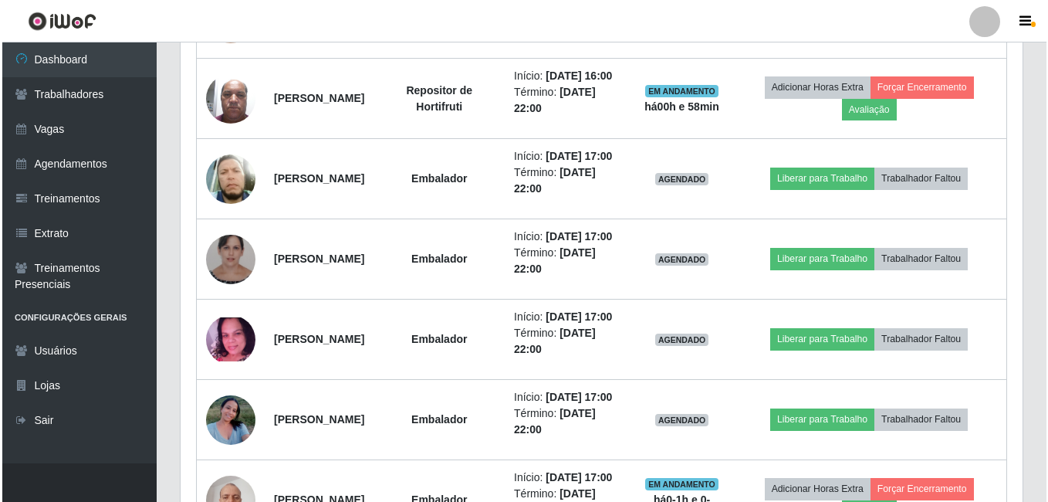
scroll to position [866, 0]
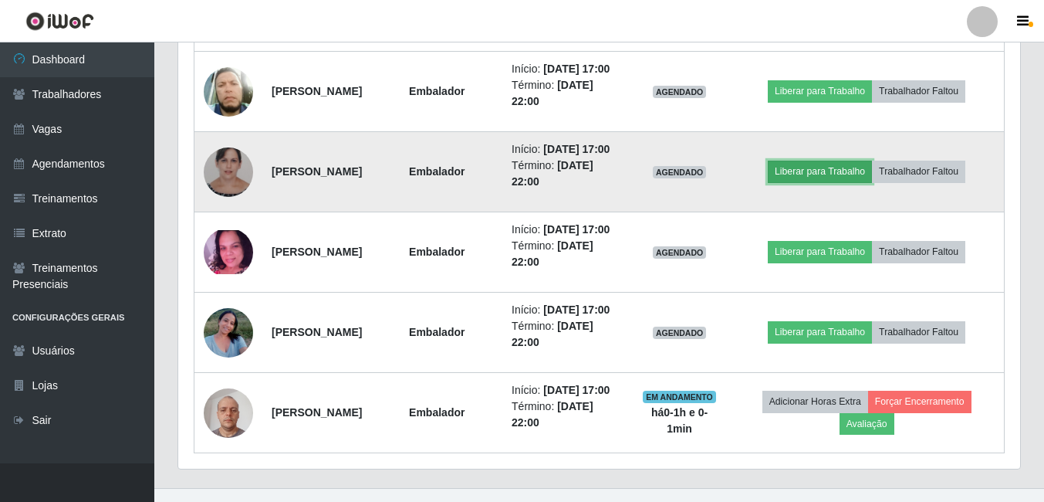
click at [844, 182] on button "Liberar para Trabalho" at bounding box center [820, 172] width 104 height 22
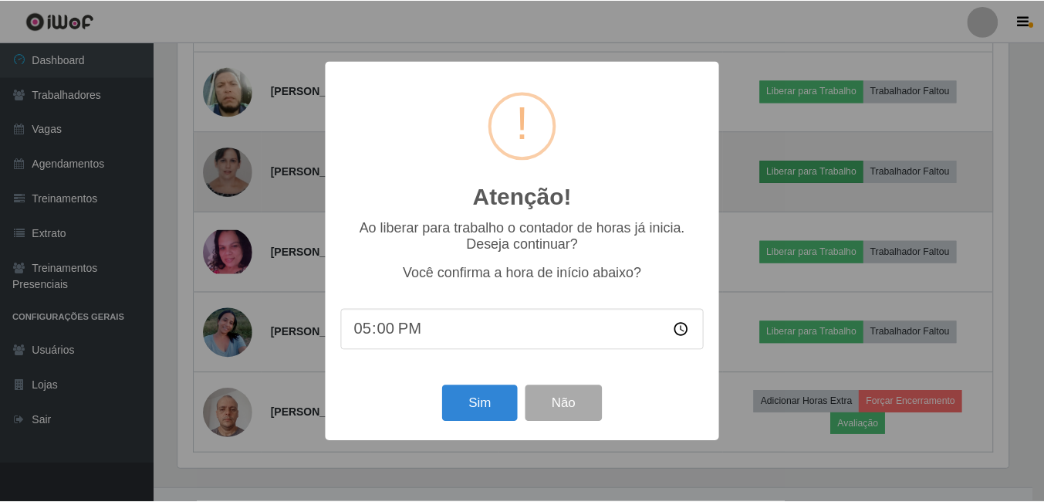
scroll to position [320, 834]
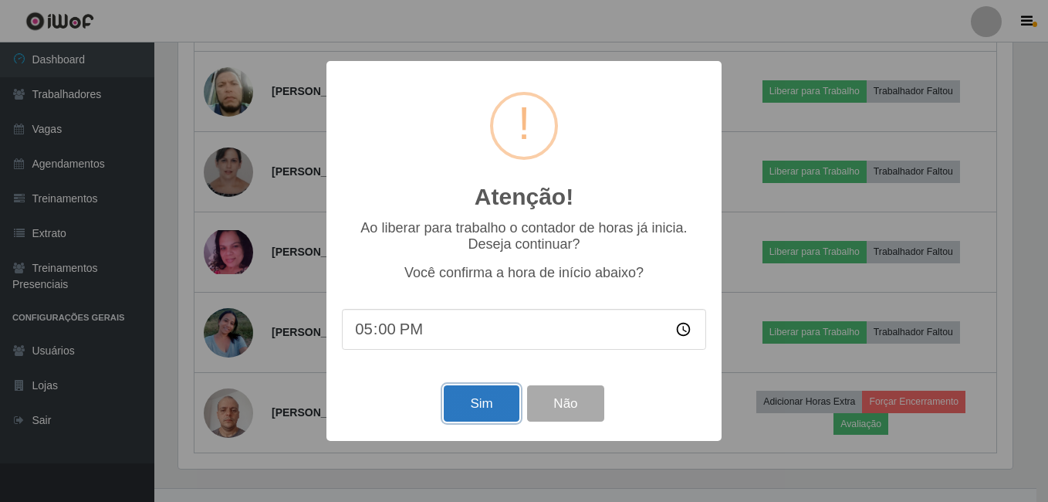
click at [465, 406] on button "Sim" at bounding box center [481, 403] width 75 height 36
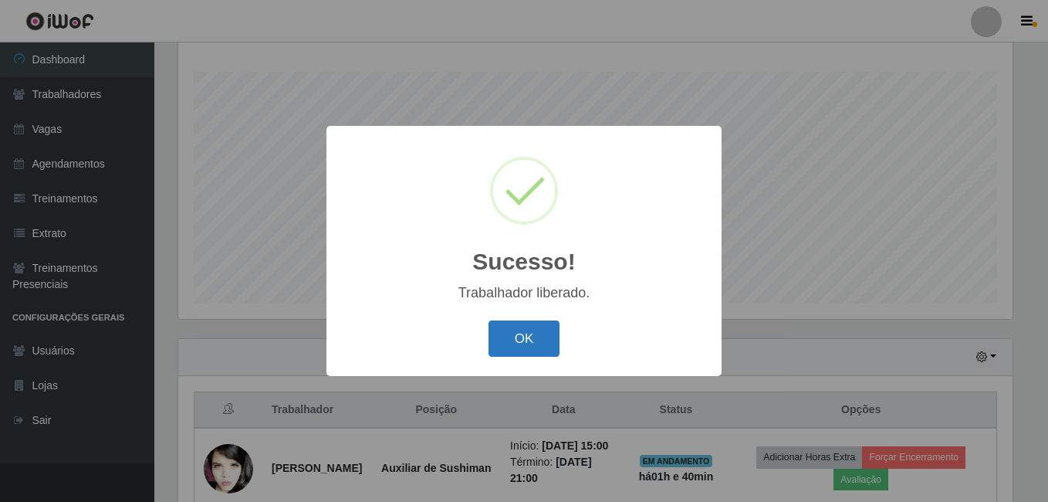
click at [527, 337] on button "OK" at bounding box center [524, 338] width 72 height 36
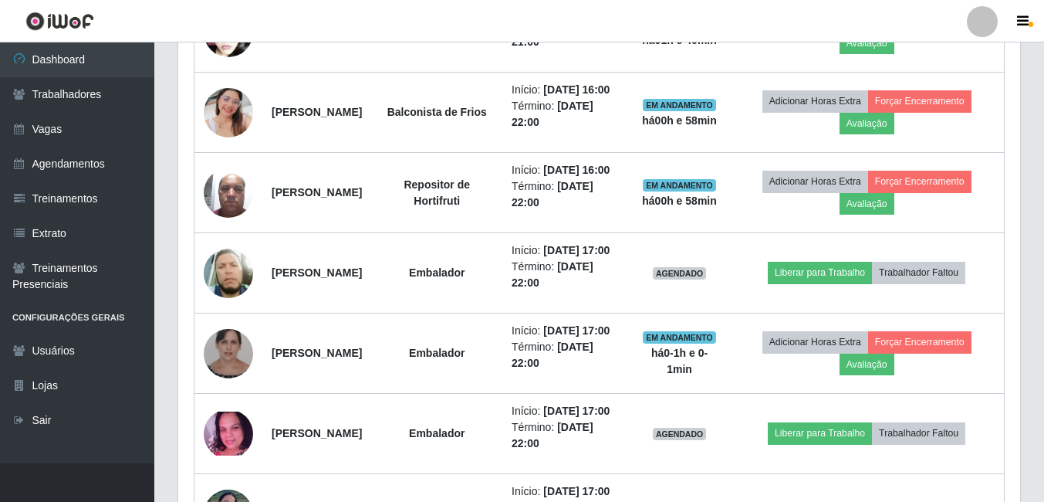
scroll to position [712, 0]
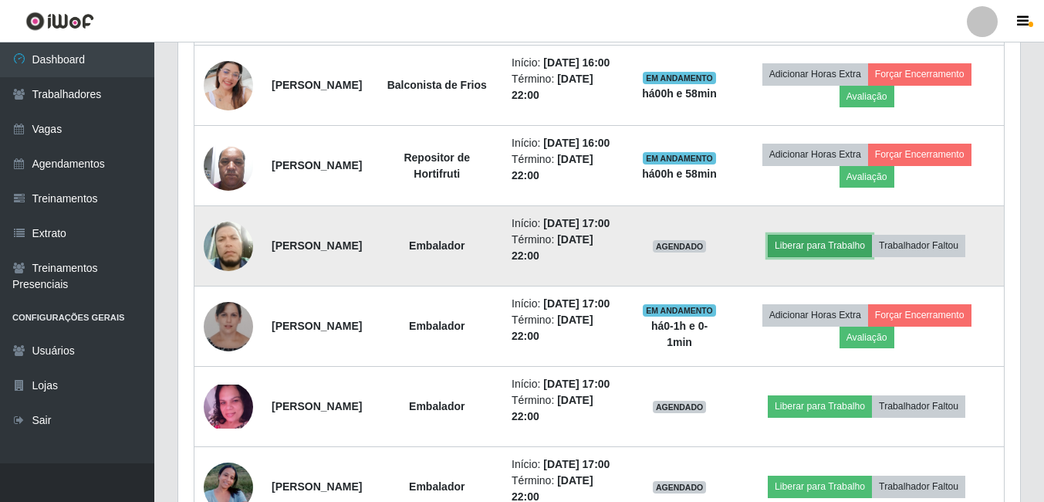
click at [827, 256] on button "Liberar para Trabalho" at bounding box center [820, 246] width 104 height 22
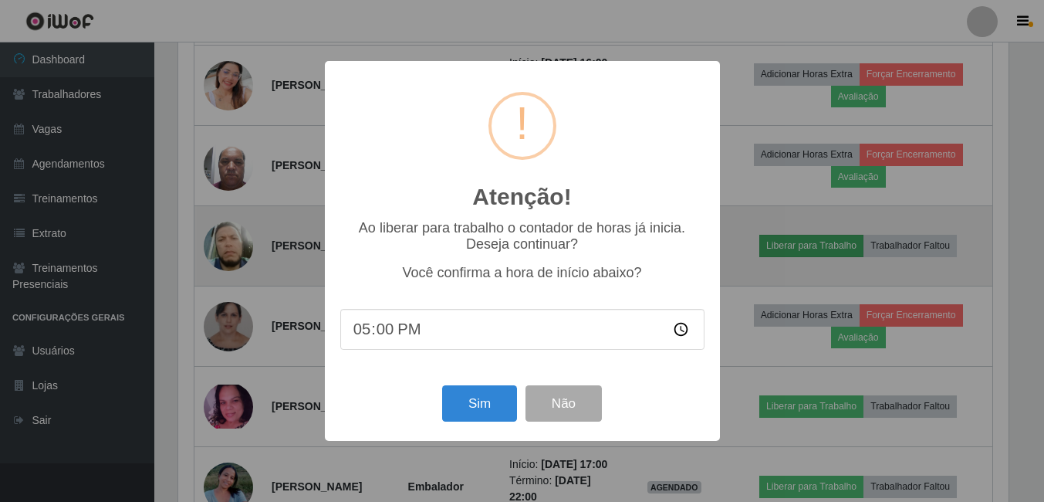
scroll to position [320, 834]
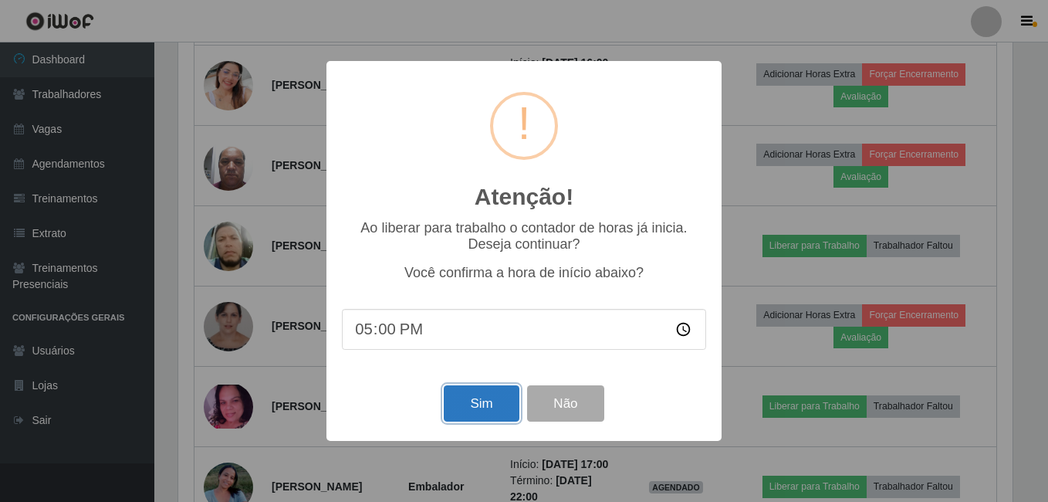
click at [482, 404] on button "Sim" at bounding box center [481, 403] width 75 height 36
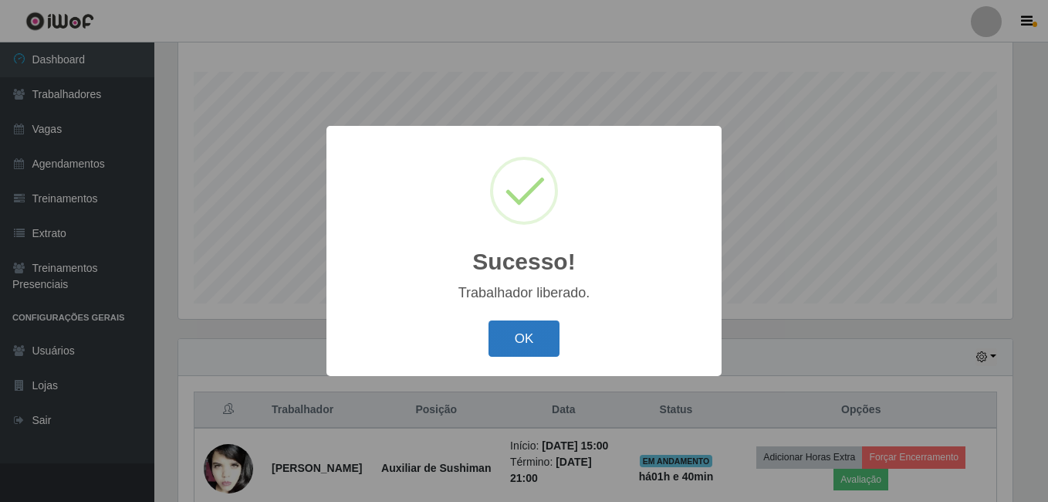
click at [512, 339] on button "OK" at bounding box center [524, 338] width 72 height 36
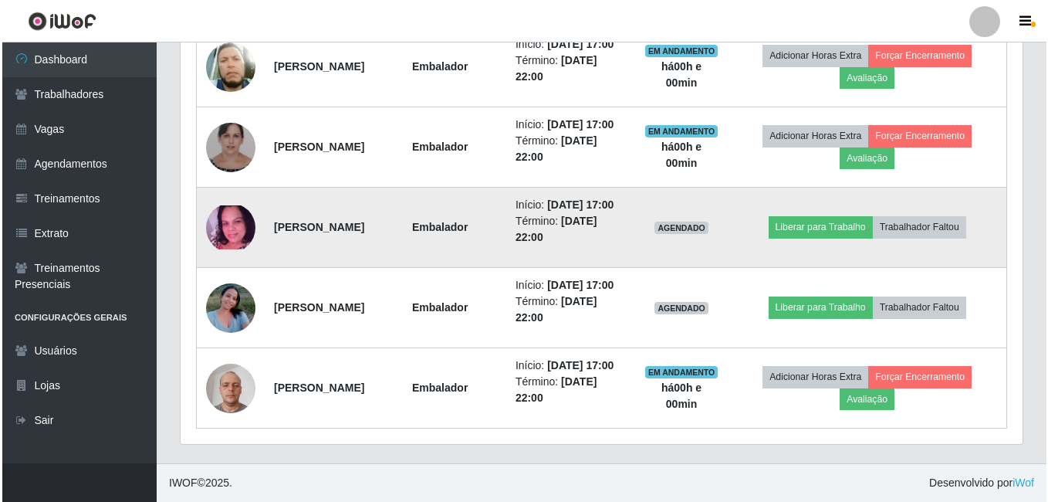
scroll to position [1020, 0]
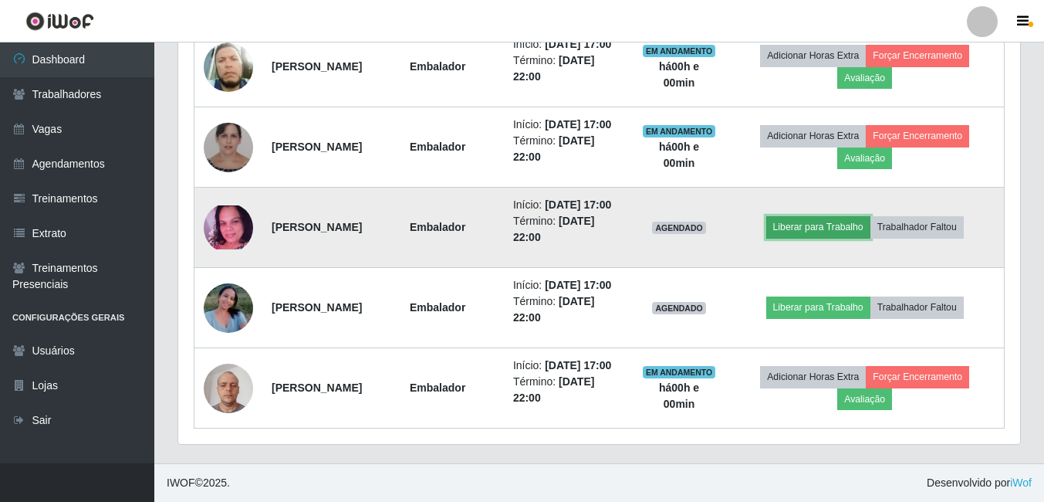
click at [830, 216] on button "Liberar para Trabalho" at bounding box center [818, 227] width 104 height 22
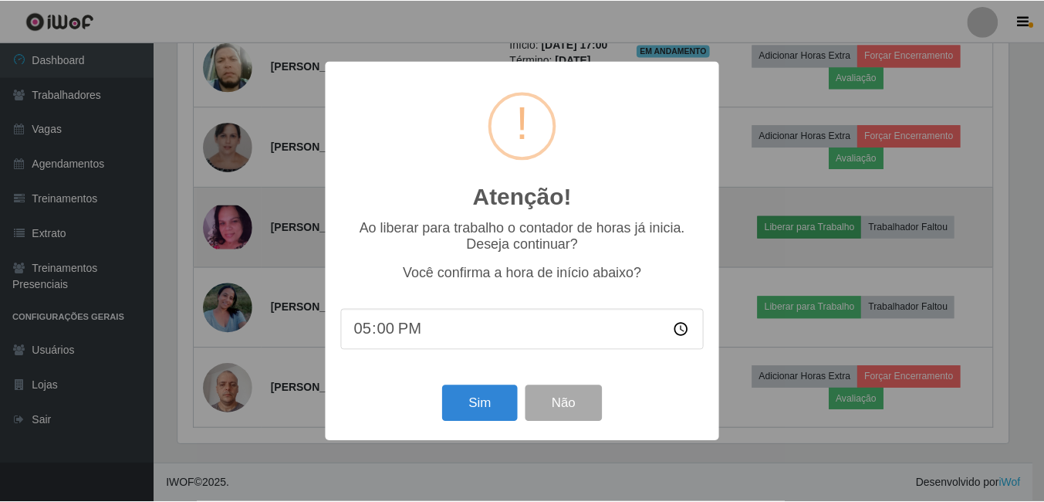
scroll to position [320, 834]
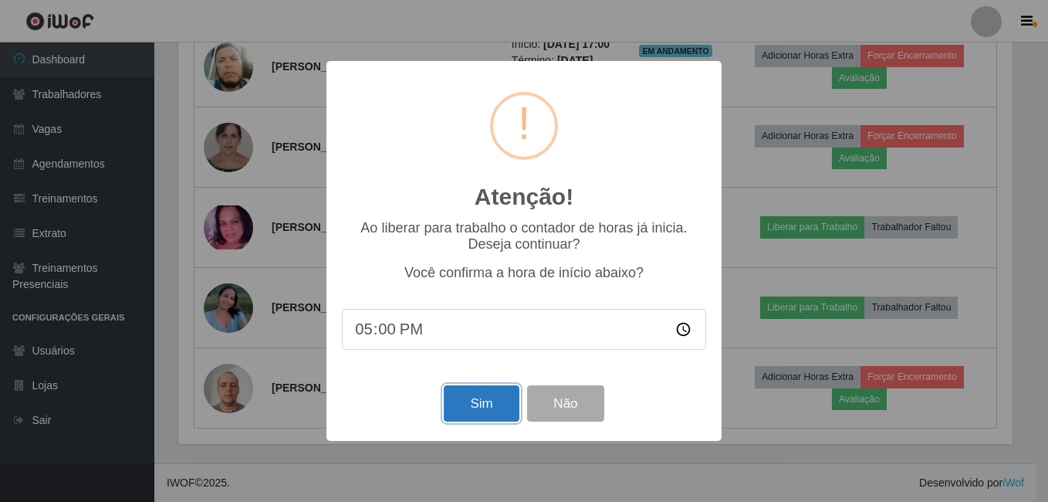
click at [501, 413] on button "Sim" at bounding box center [481, 403] width 75 height 36
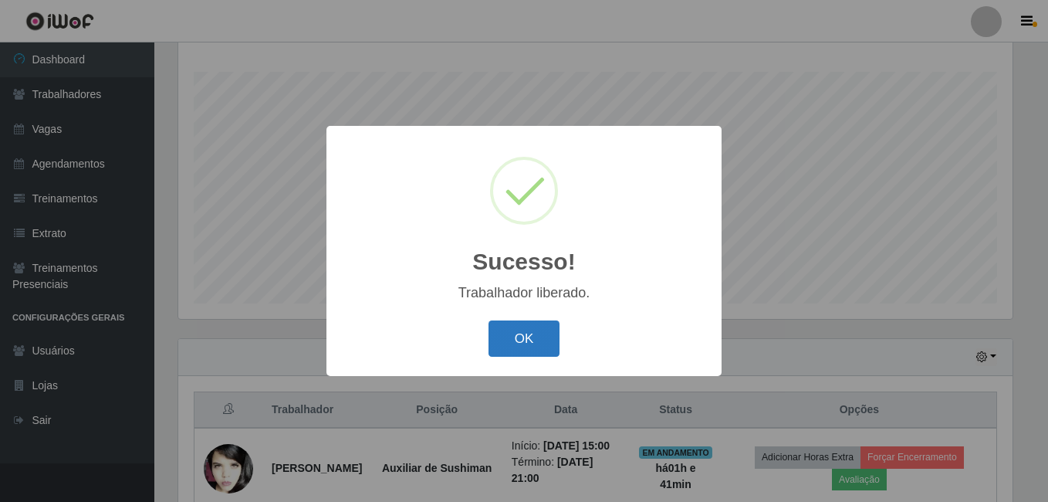
click at [528, 340] on button "OK" at bounding box center [524, 338] width 72 height 36
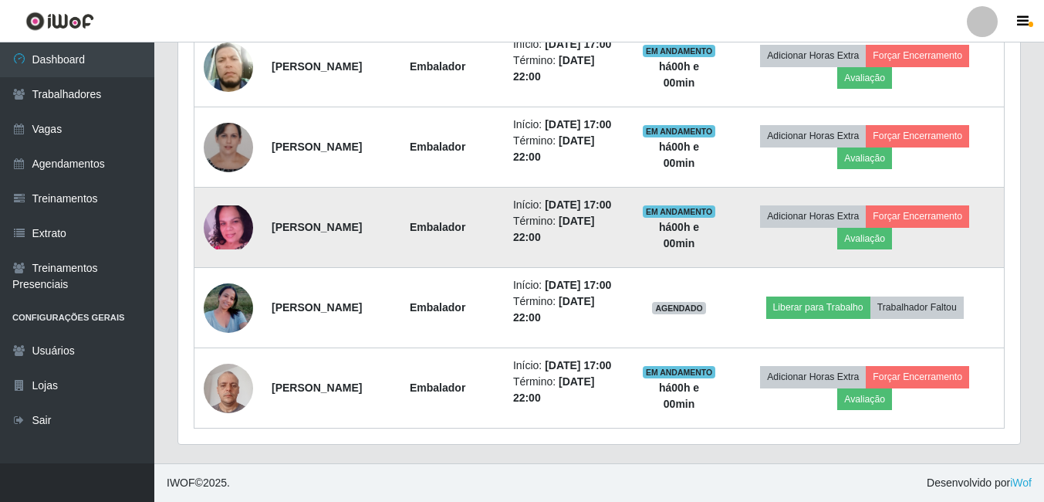
scroll to position [1020, 0]
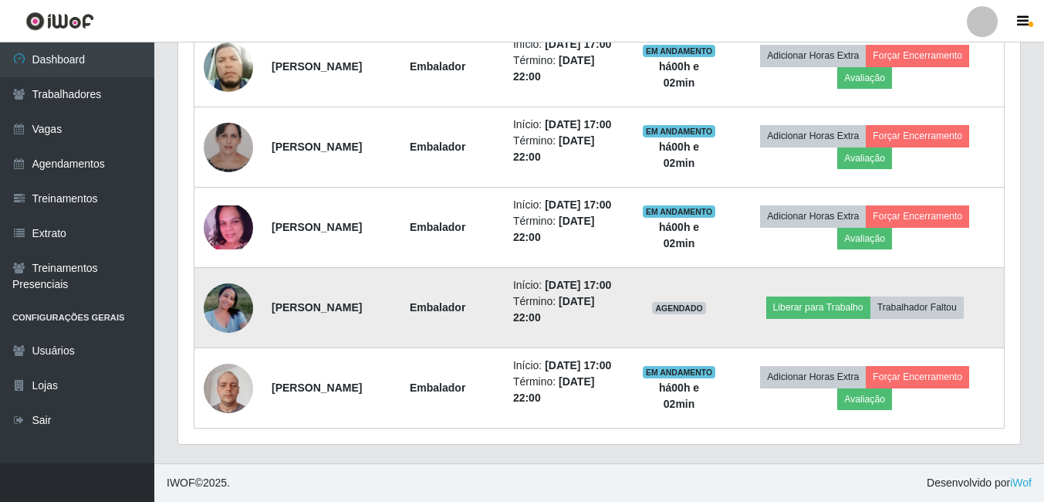
click at [235, 286] on img at bounding box center [228, 308] width 49 height 66
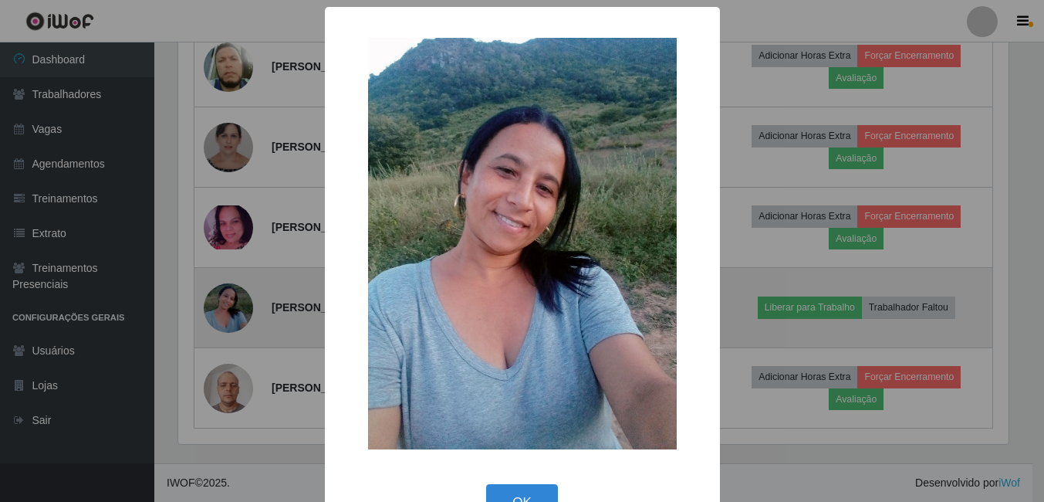
scroll to position [320, 834]
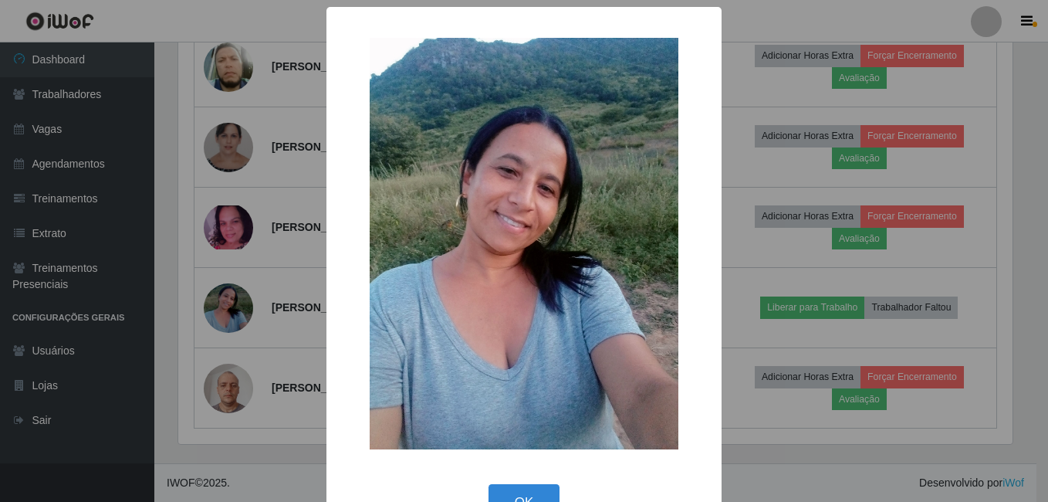
click at [749, 167] on div "× OK Cancel" at bounding box center [524, 251] width 1048 height 502
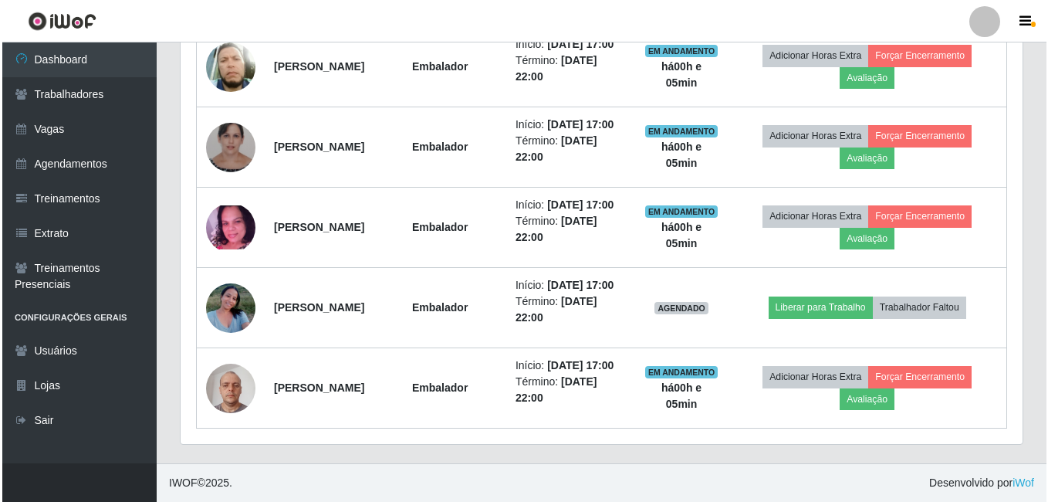
scroll to position [1020, 0]
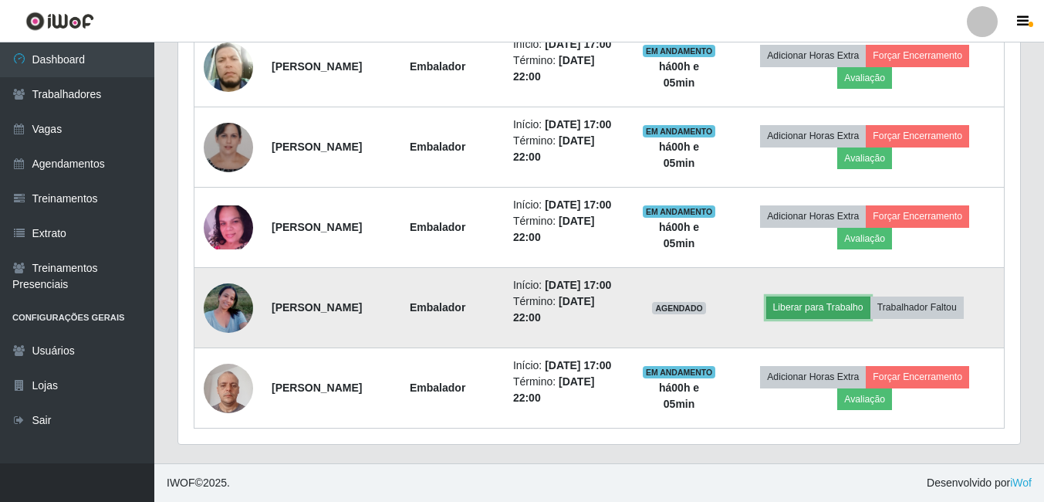
click at [840, 296] on button "Liberar para Trabalho" at bounding box center [818, 307] width 104 height 22
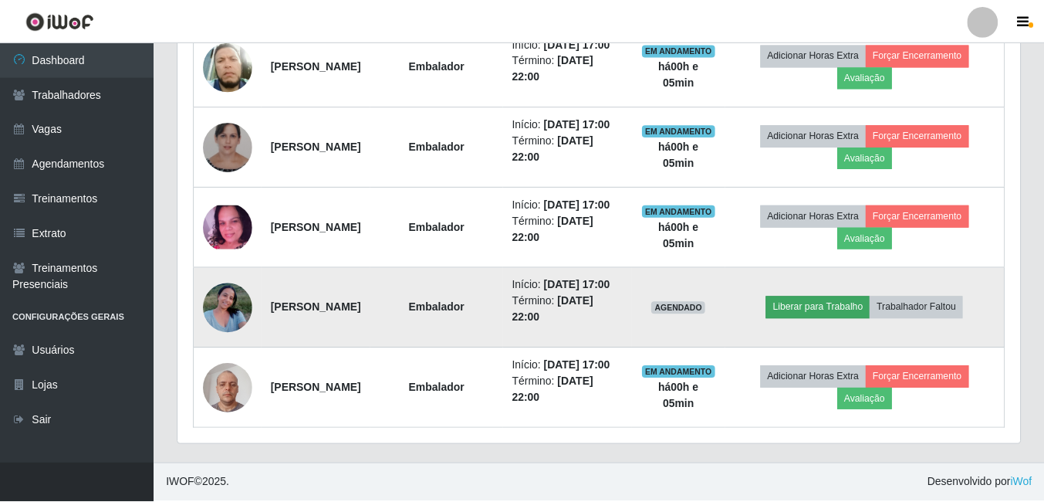
scroll to position [320, 834]
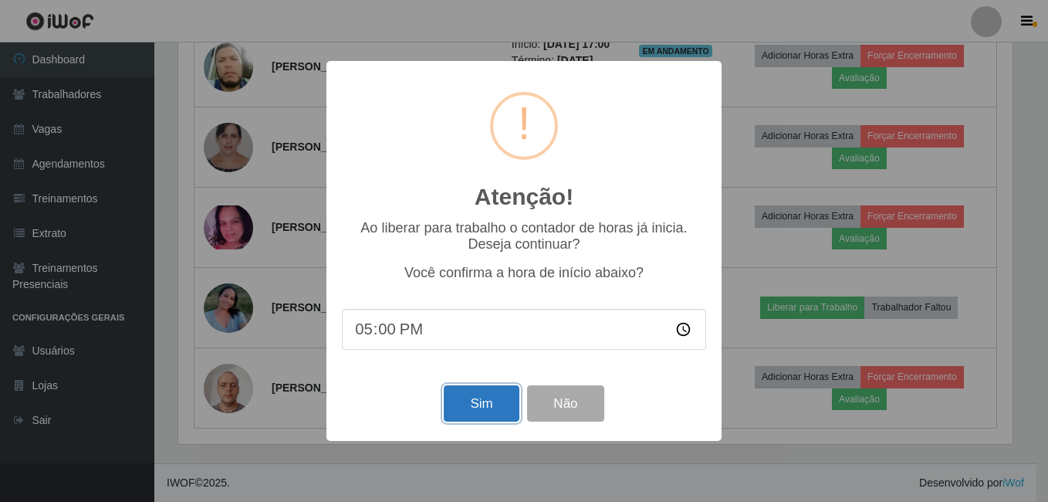
click at [485, 394] on button "Sim" at bounding box center [481, 403] width 75 height 36
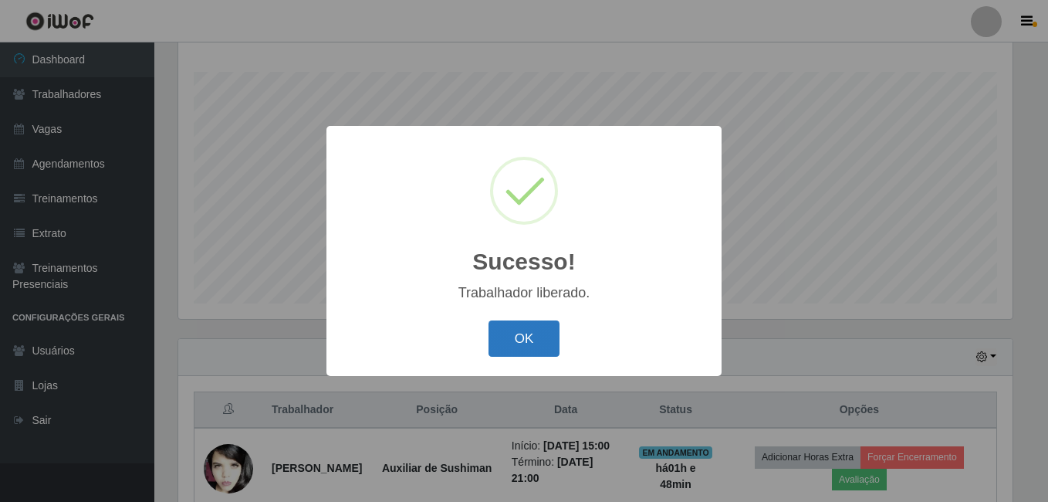
click at [521, 335] on button "OK" at bounding box center [524, 338] width 72 height 36
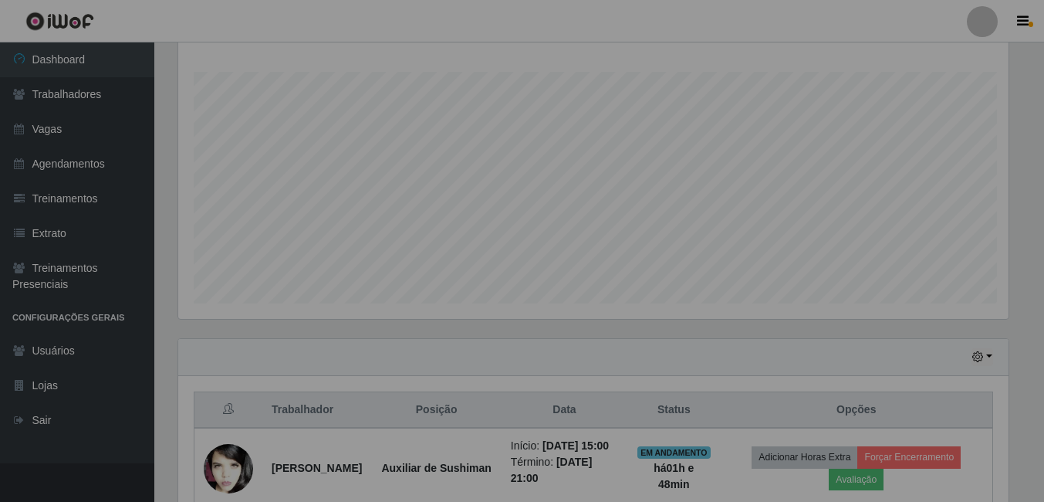
scroll to position [320, 842]
